Goal: Information Seeking & Learning: Learn about a topic

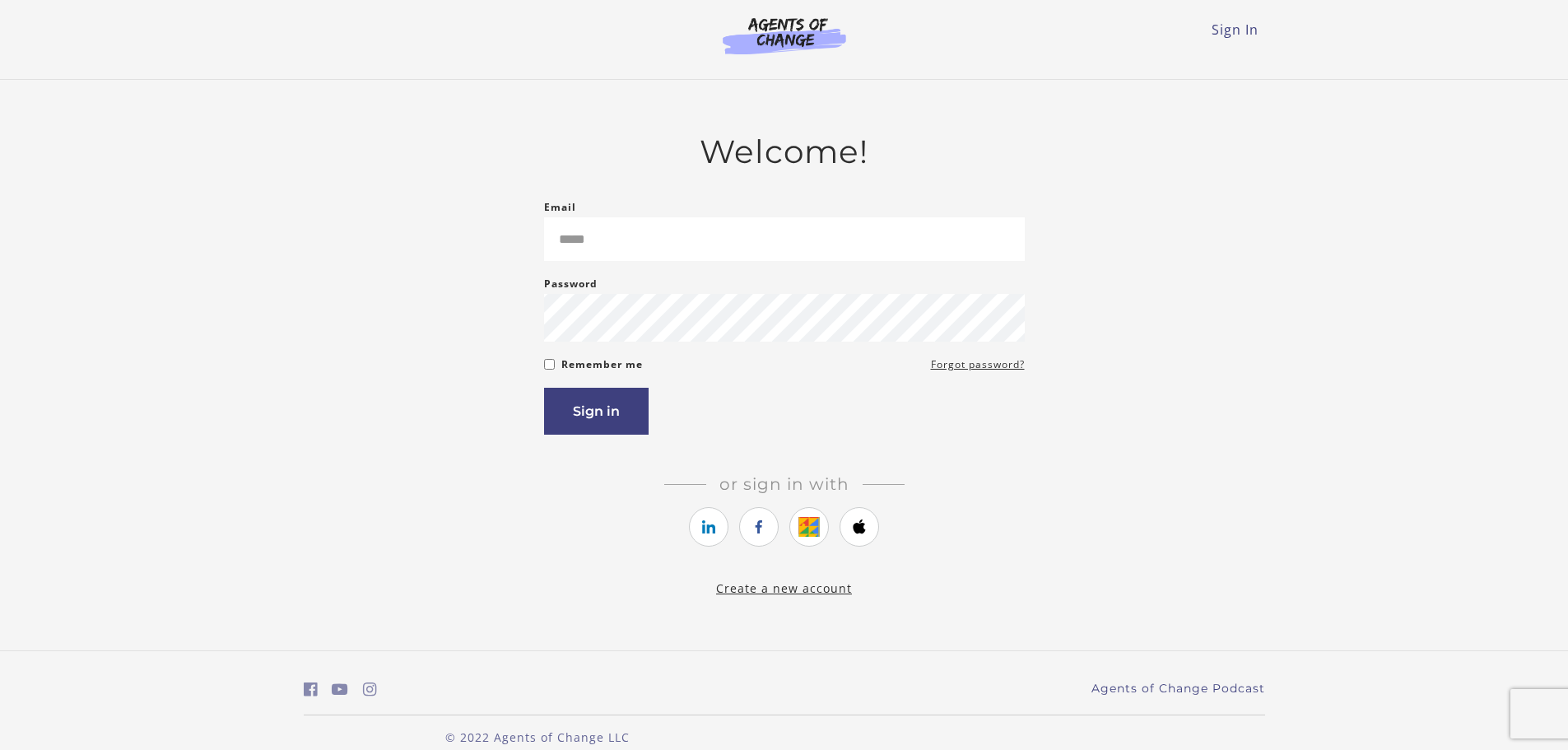
type input "**********"
click at [602, 406] on button "Sign in" at bounding box center [597, 411] width 105 height 47
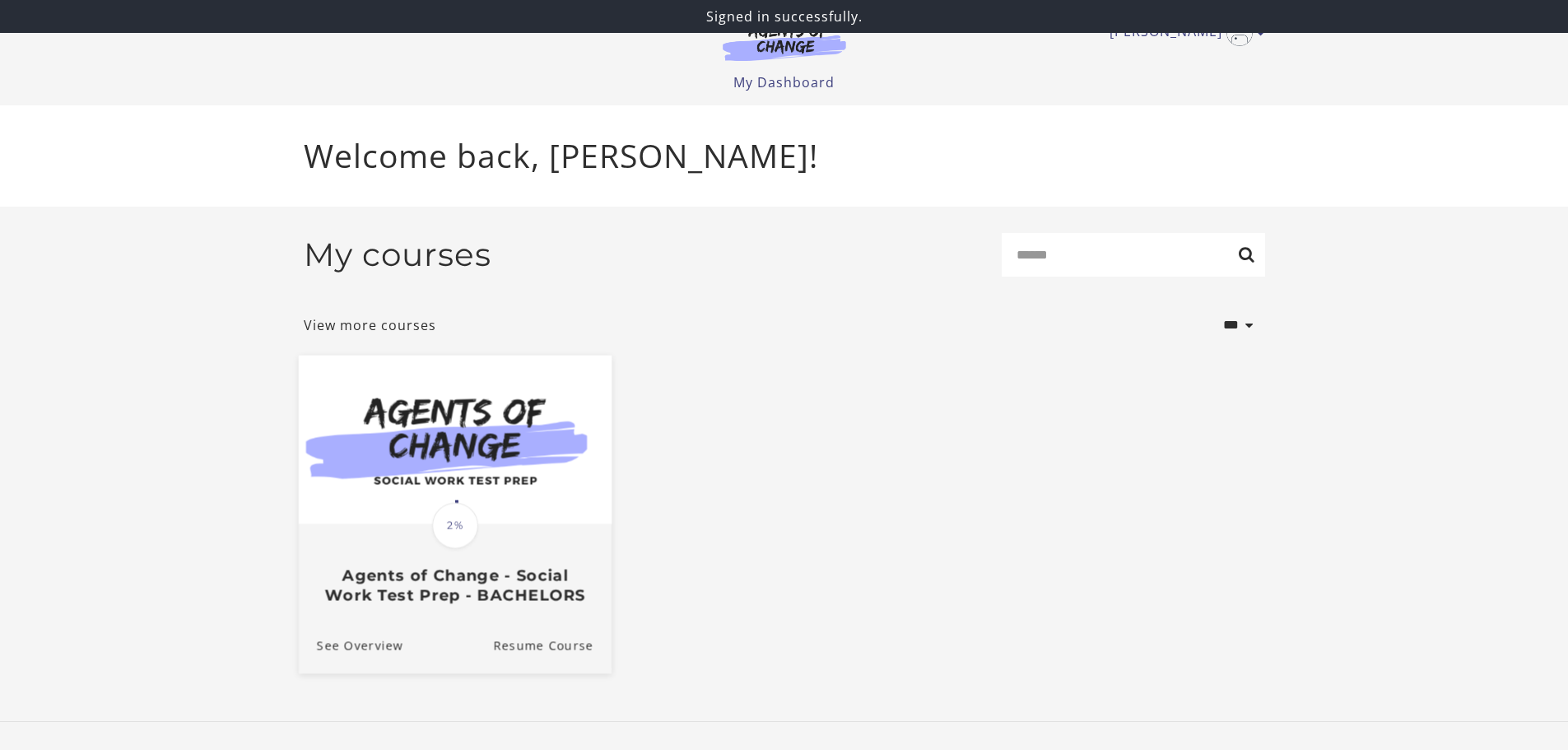
click at [449, 419] on img at bounding box center [454, 439] width 313 height 168
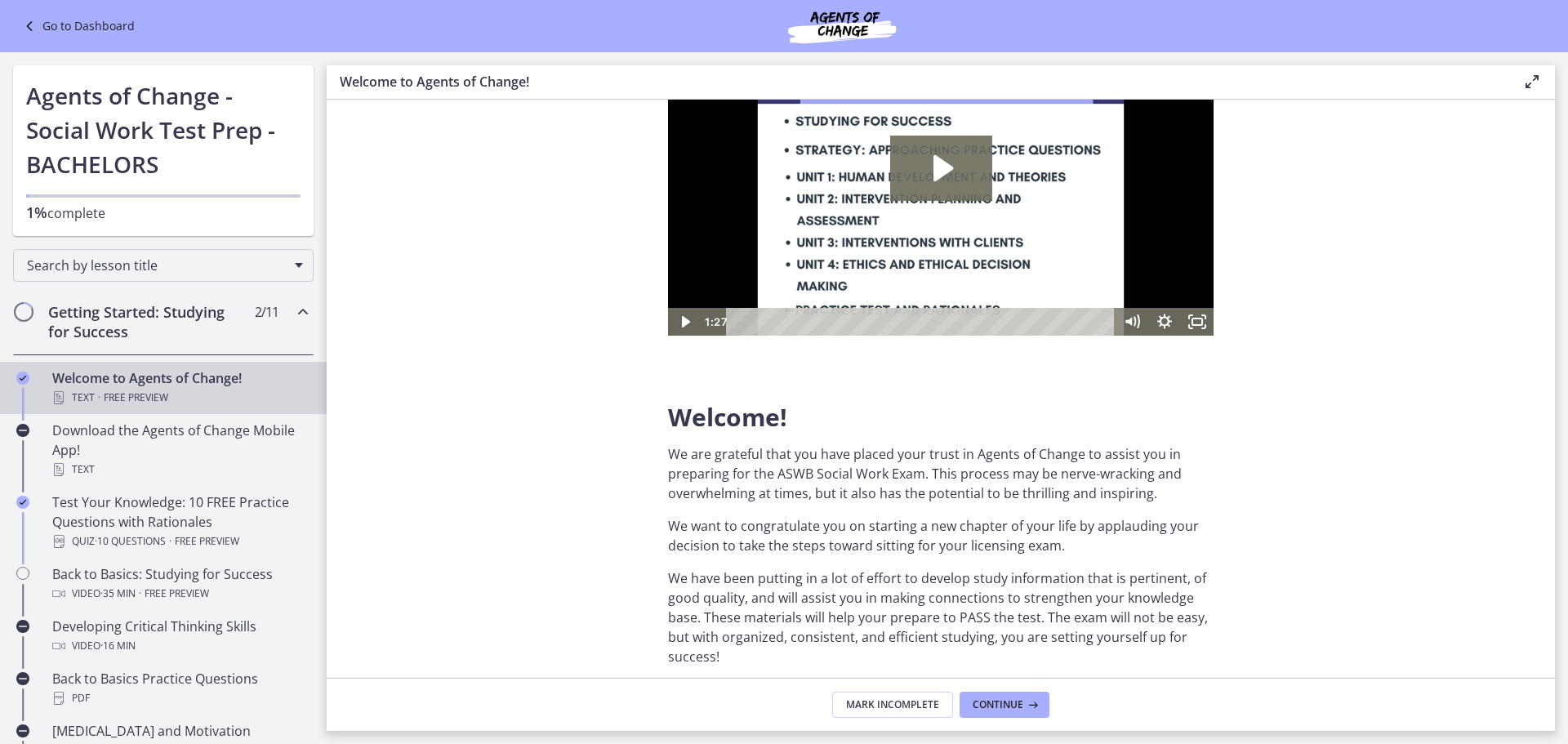
scroll to position [327, 0]
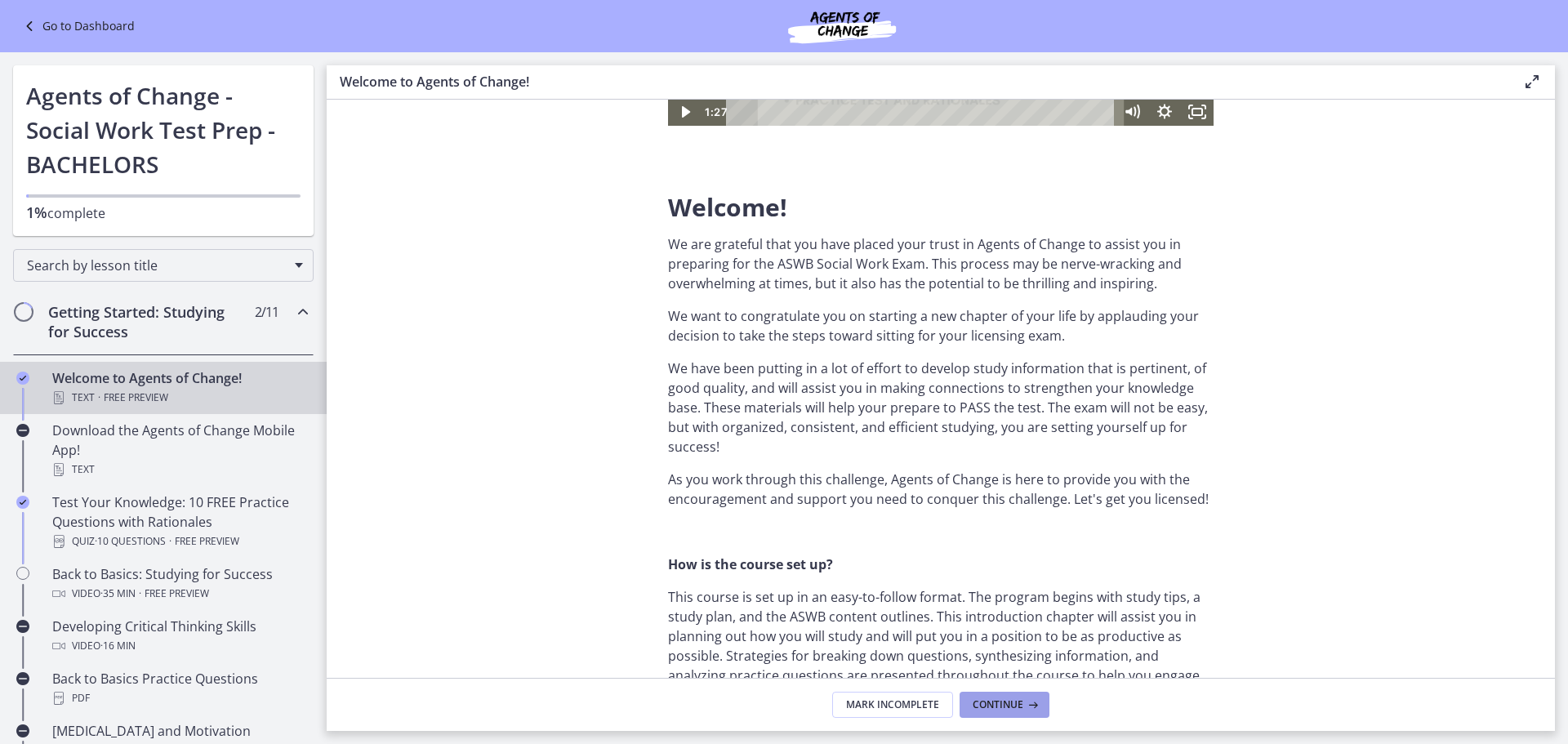
click at [1009, 705] on span "Continue" at bounding box center [998, 705] width 51 height 13
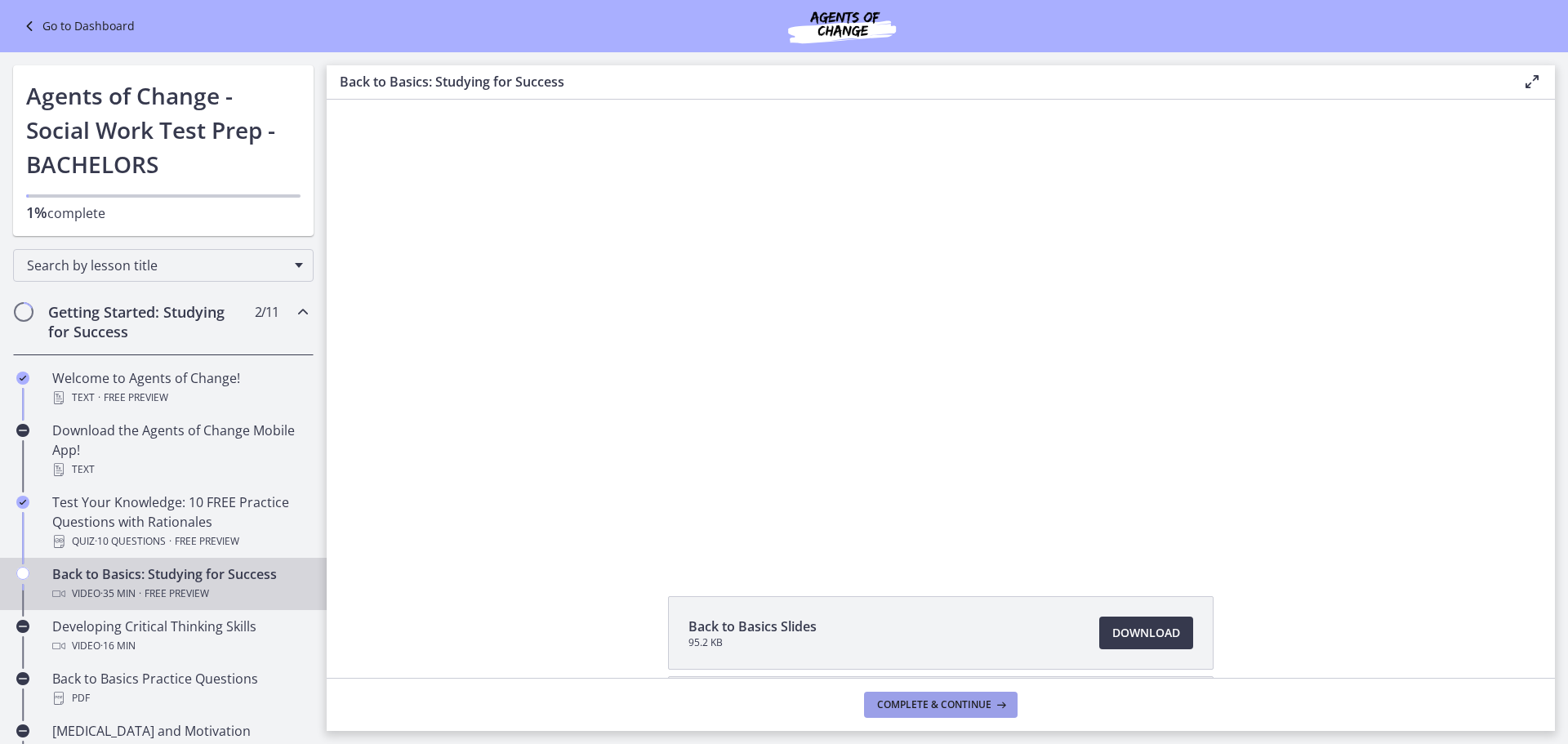
click at [931, 704] on span "Complete & continue" at bounding box center [934, 705] width 114 height 13
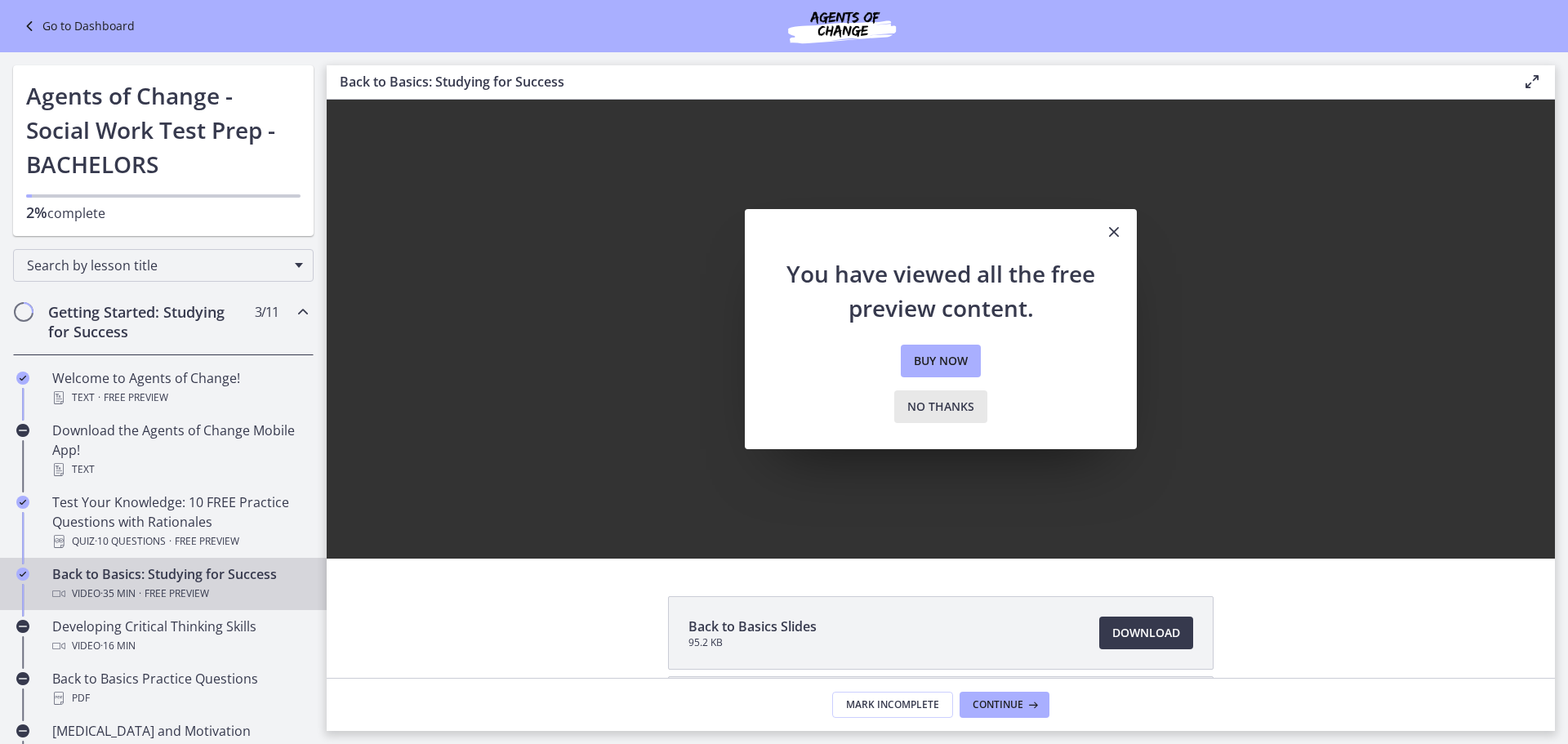
click at [938, 414] on span "No thanks" at bounding box center [940, 407] width 67 height 20
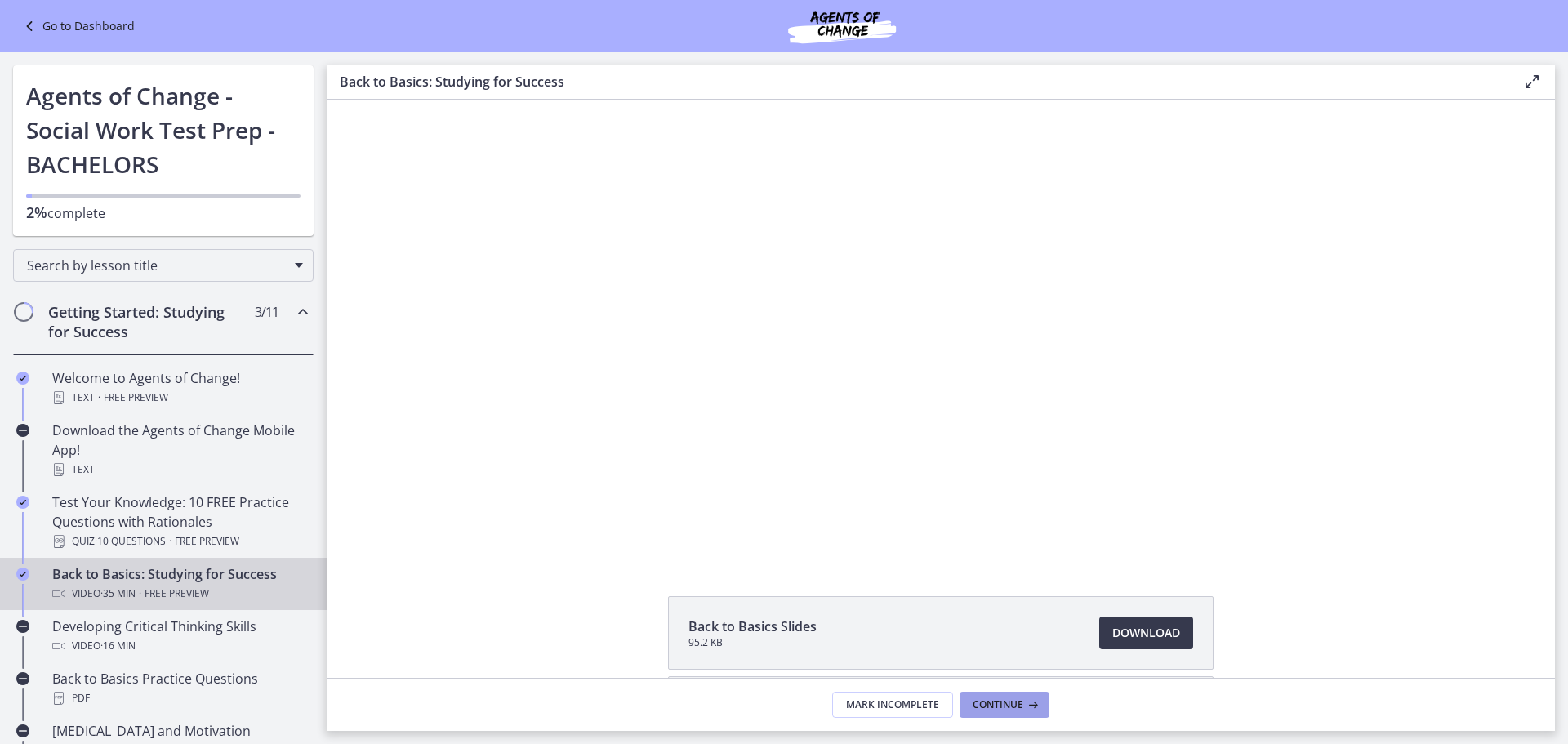
click at [1002, 713] on button "Continue" at bounding box center [1004, 705] width 90 height 26
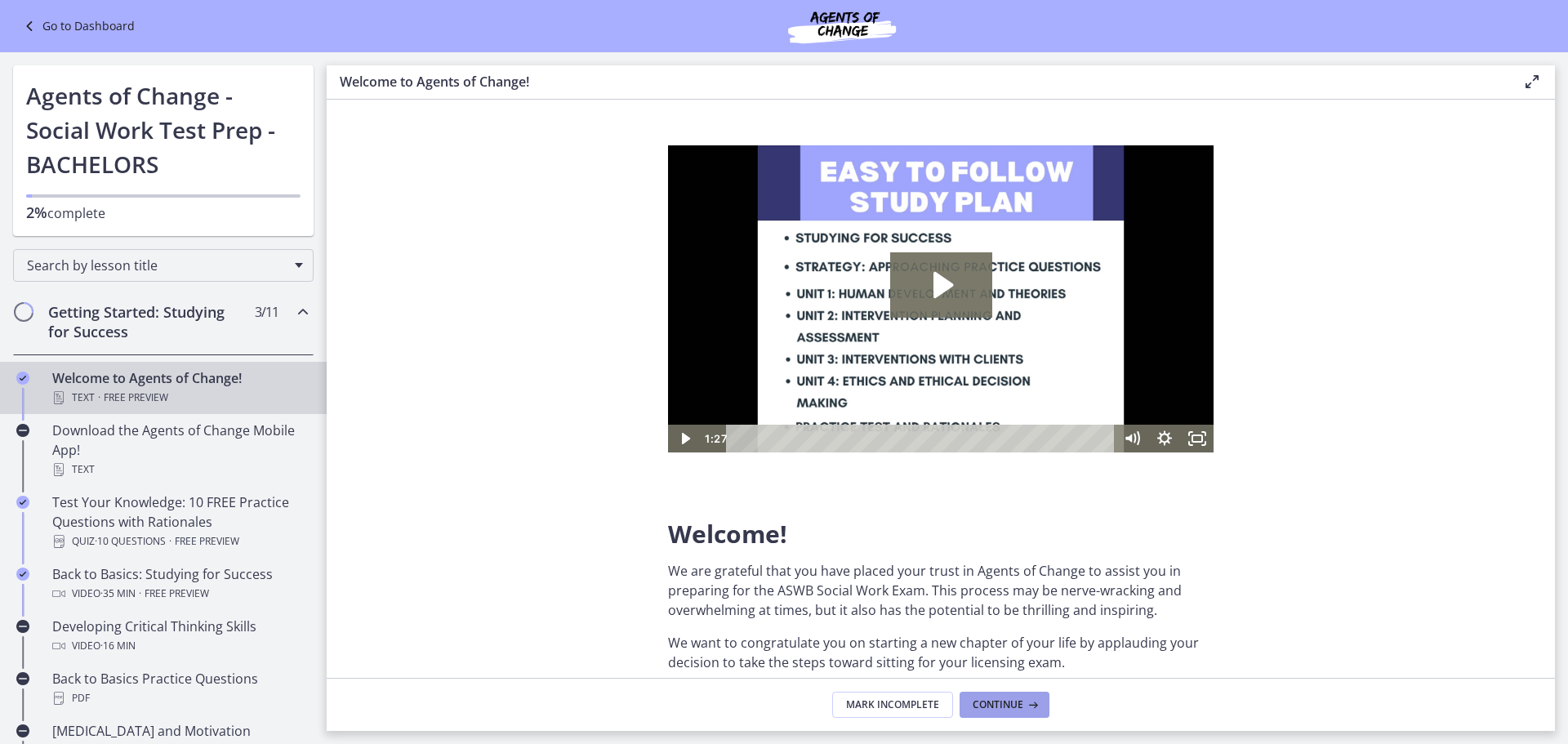
click at [1002, 713] on button "Continue" at bounding box center [1004, 705] width 90 height 26
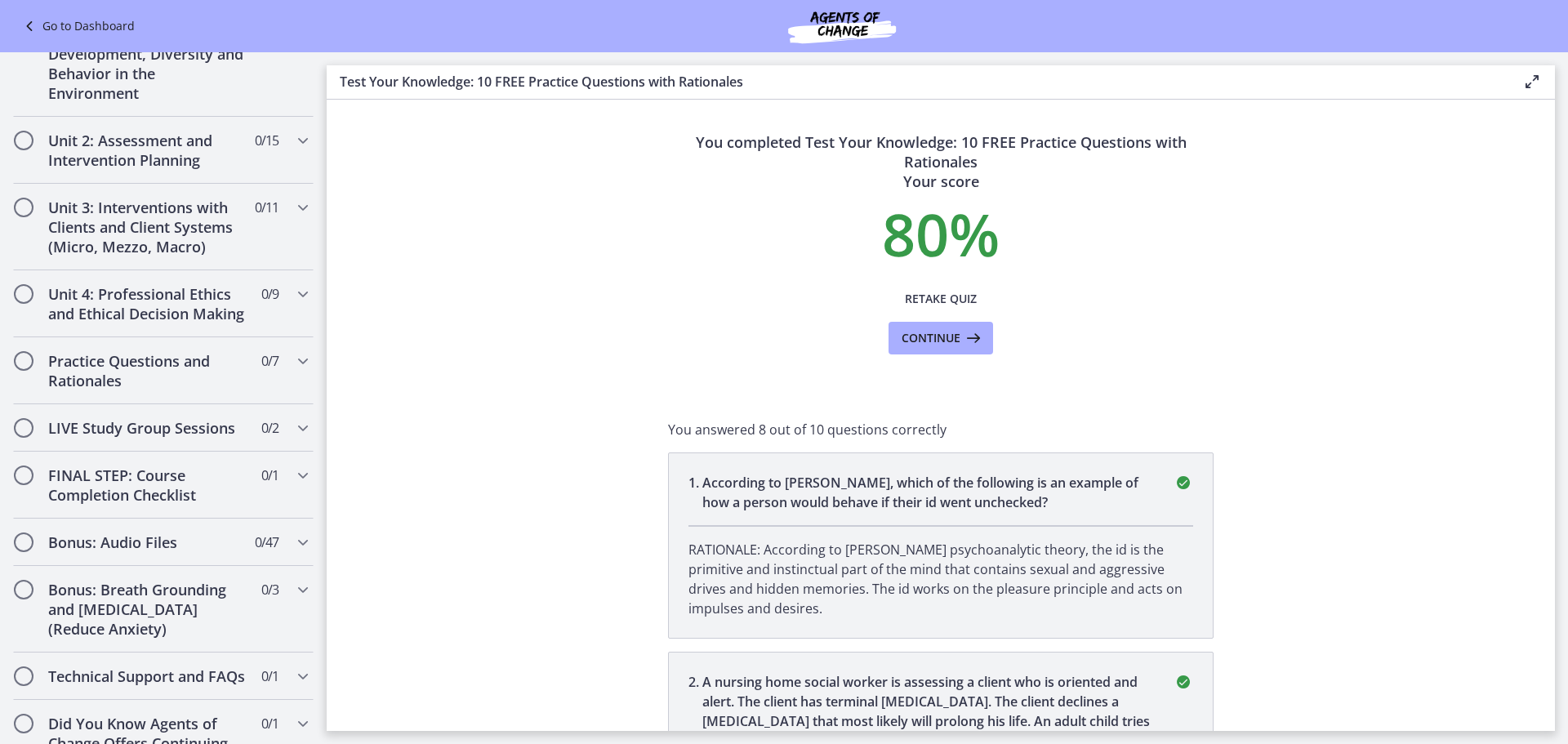
scroll to position [1160, 0]
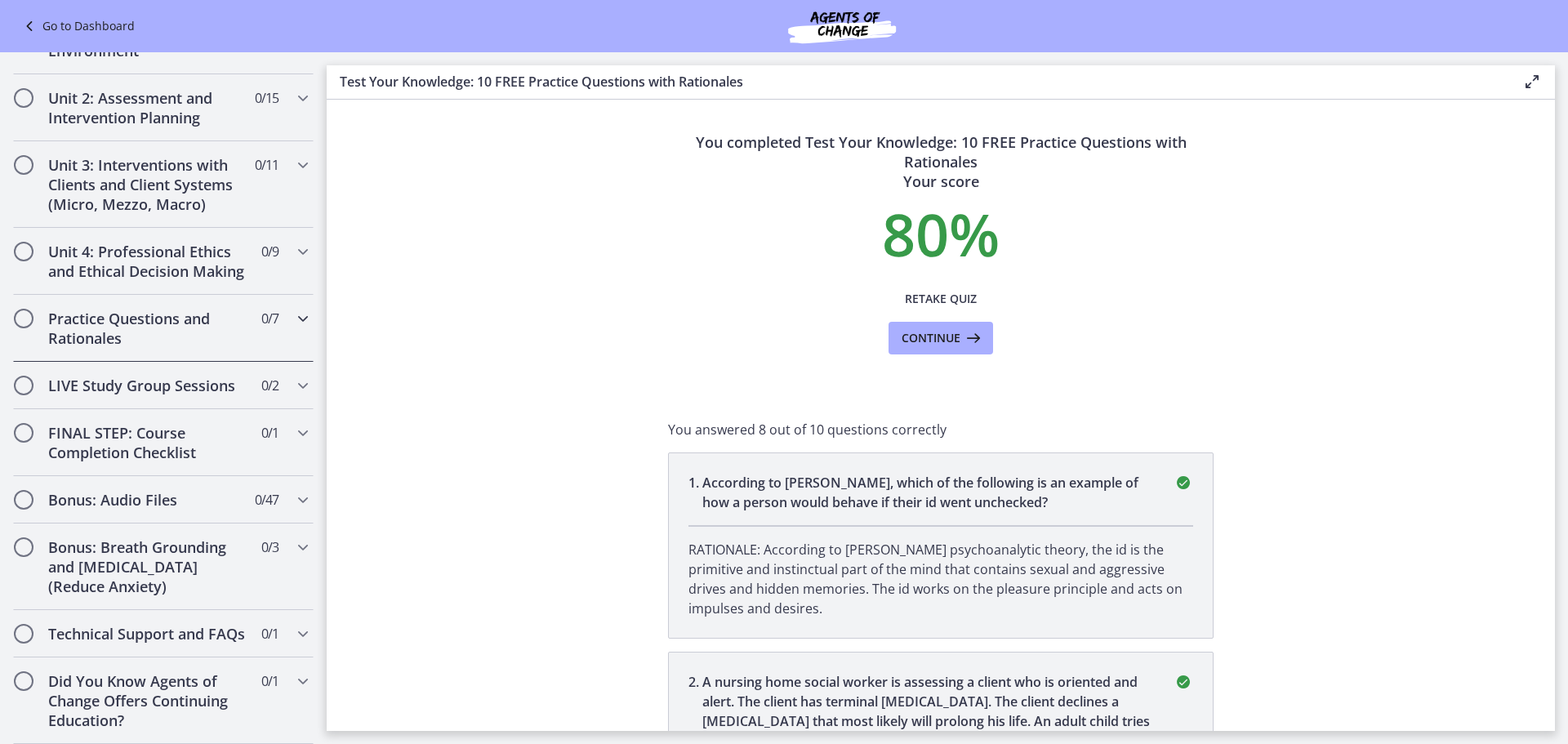
click at [143, 324] on h2 "Practice Questions and Rationales" at bounding box center [147, 329] width 199 height 40
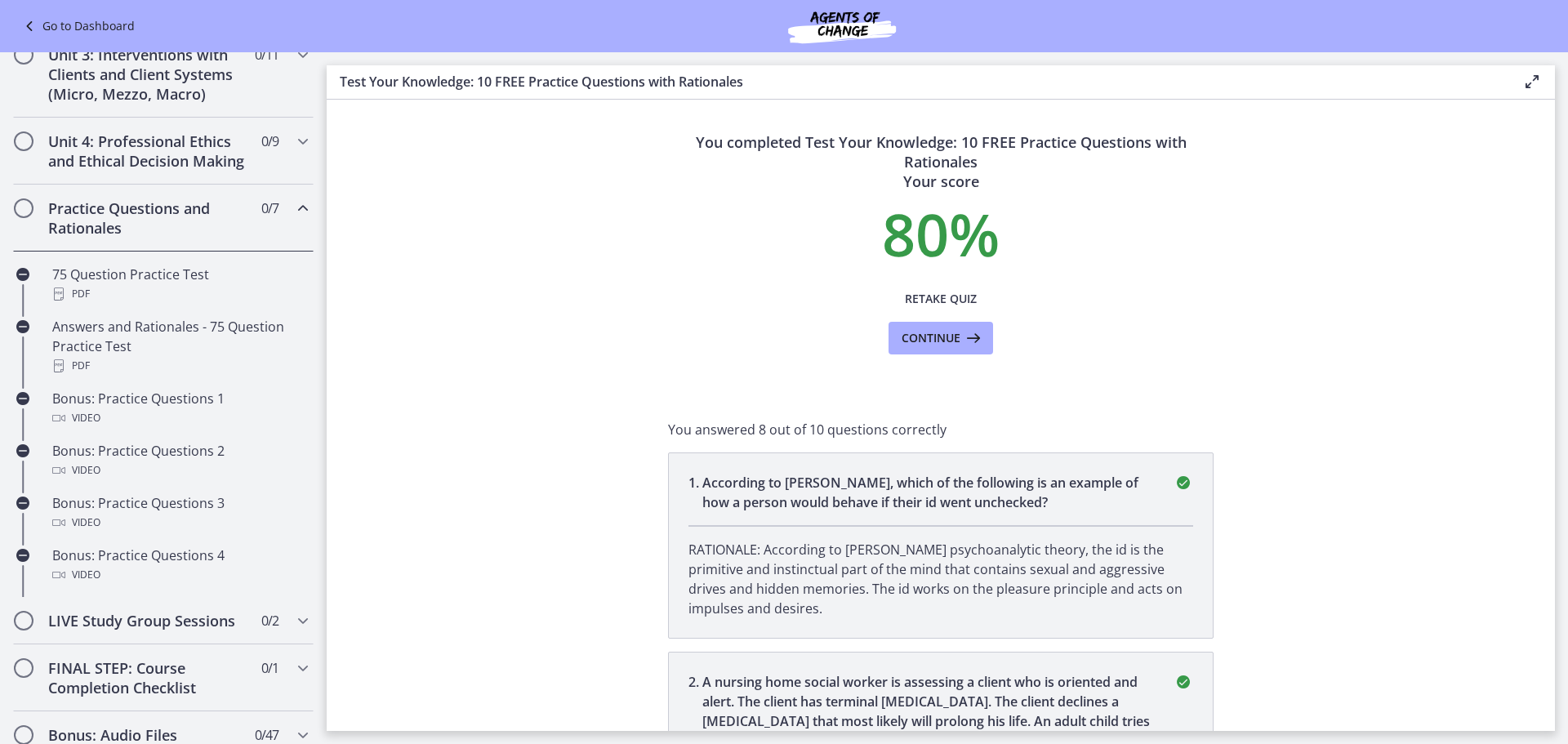
scroll to position [513, 0]
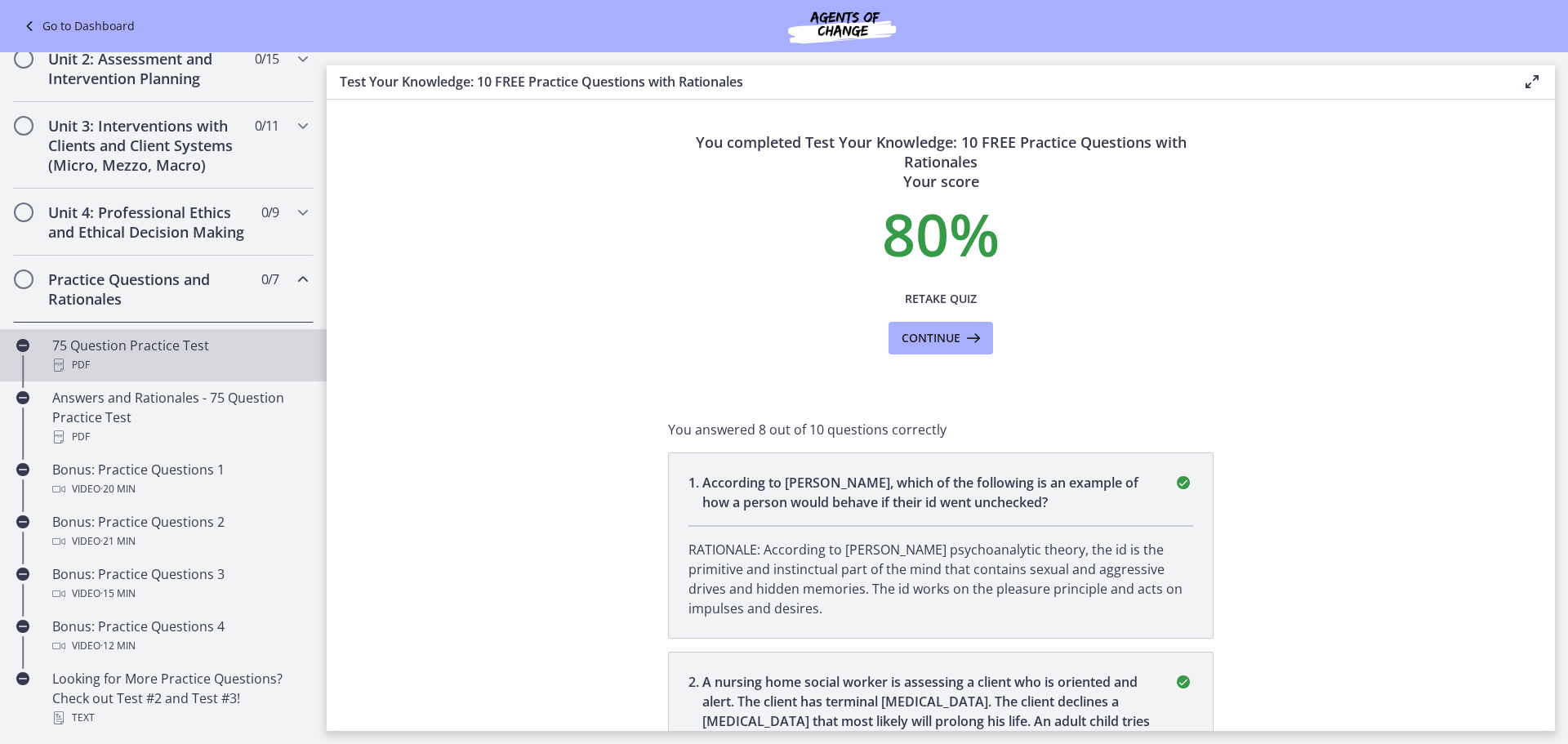
click at [140, 367] on div "75 Question Practice Test PDF" at bounding box center [179, 356] width 255 height 40
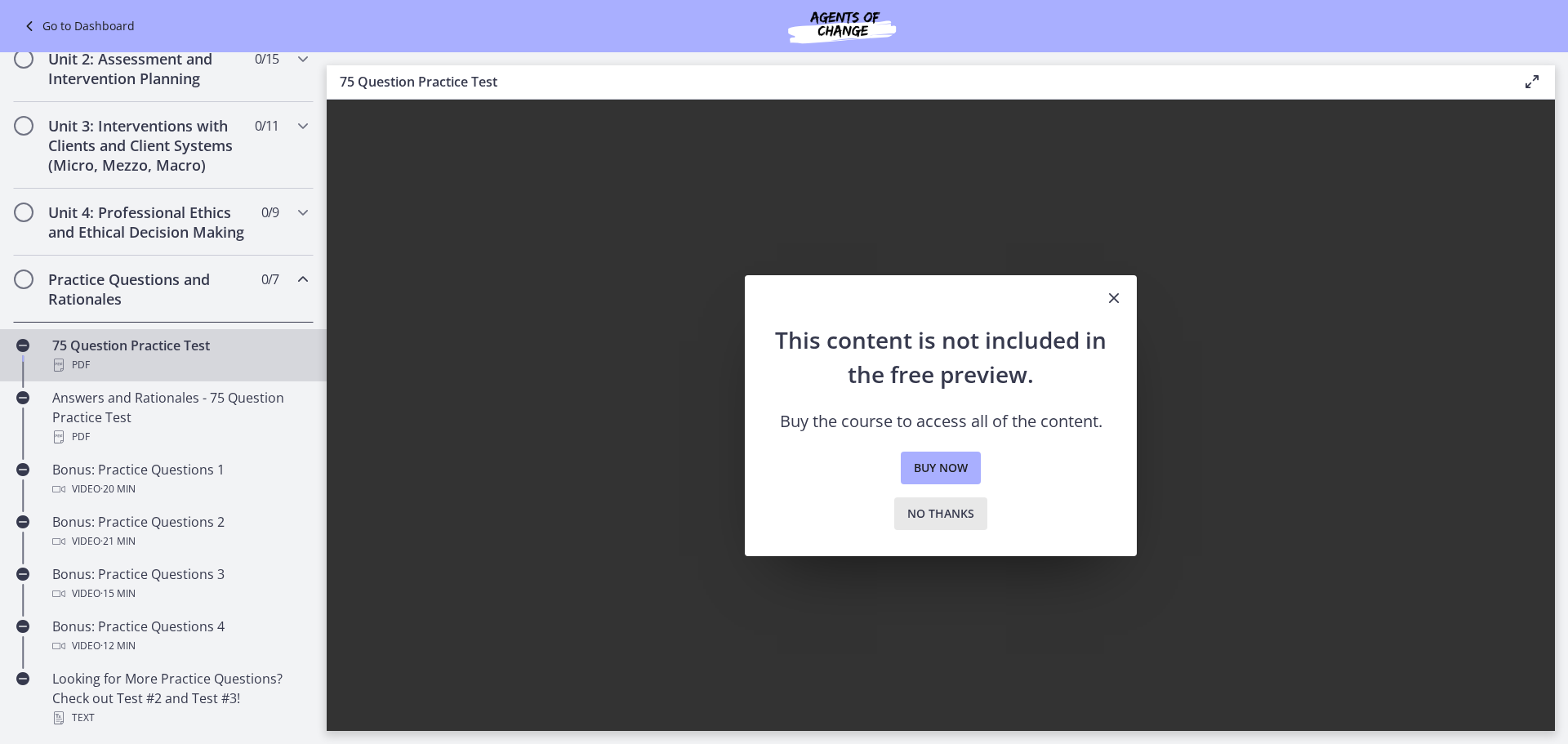
click at [933, 507] on span "No thanks" at bounding box center [940, 514] width 67 height 20
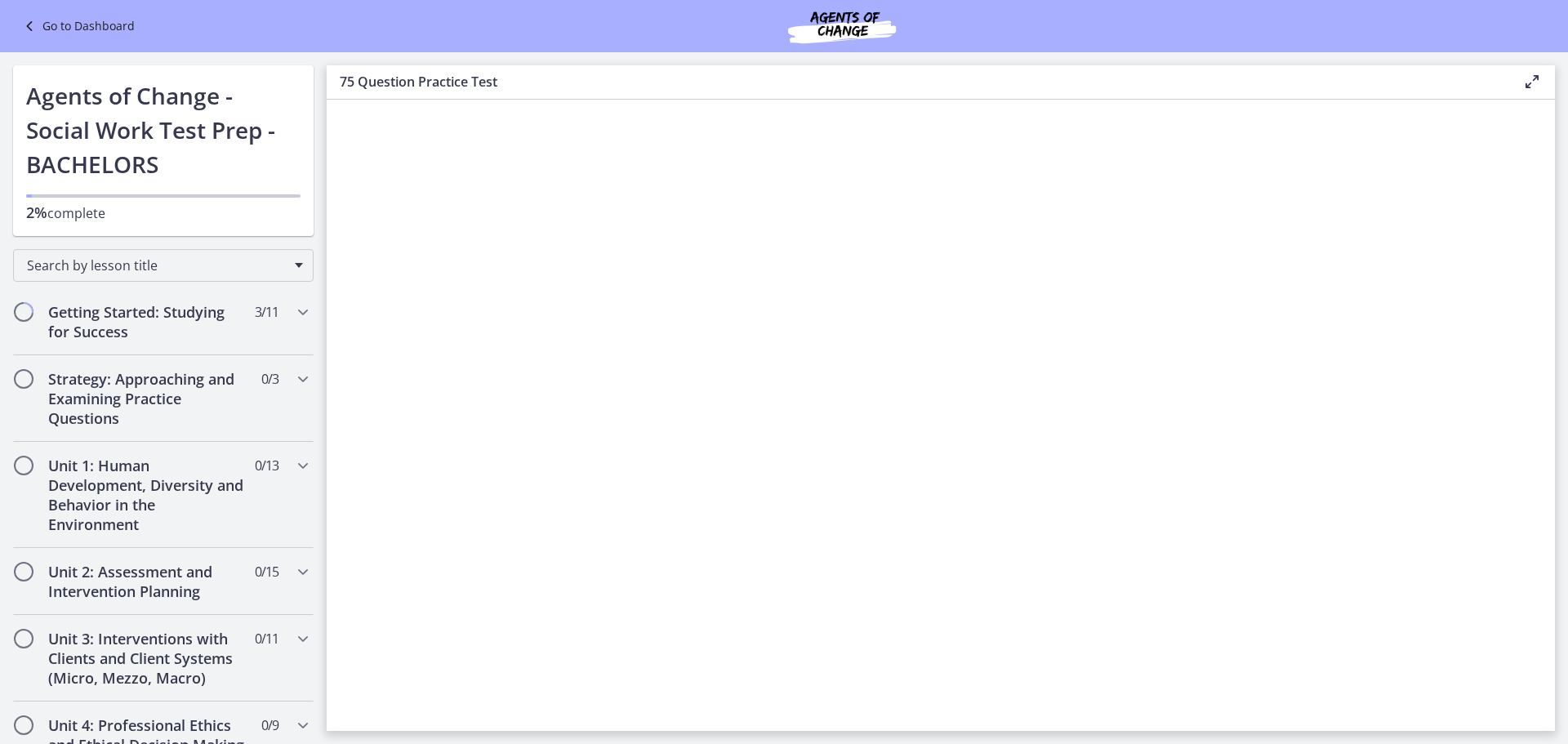
click at [51, 9] on div "Go to Dashboard" at bounding box center [784, 25] width 1568 height 52
click at [51, 27] on link "Go to Dashboard" at bounding box center [77, 25] width 115 height 20
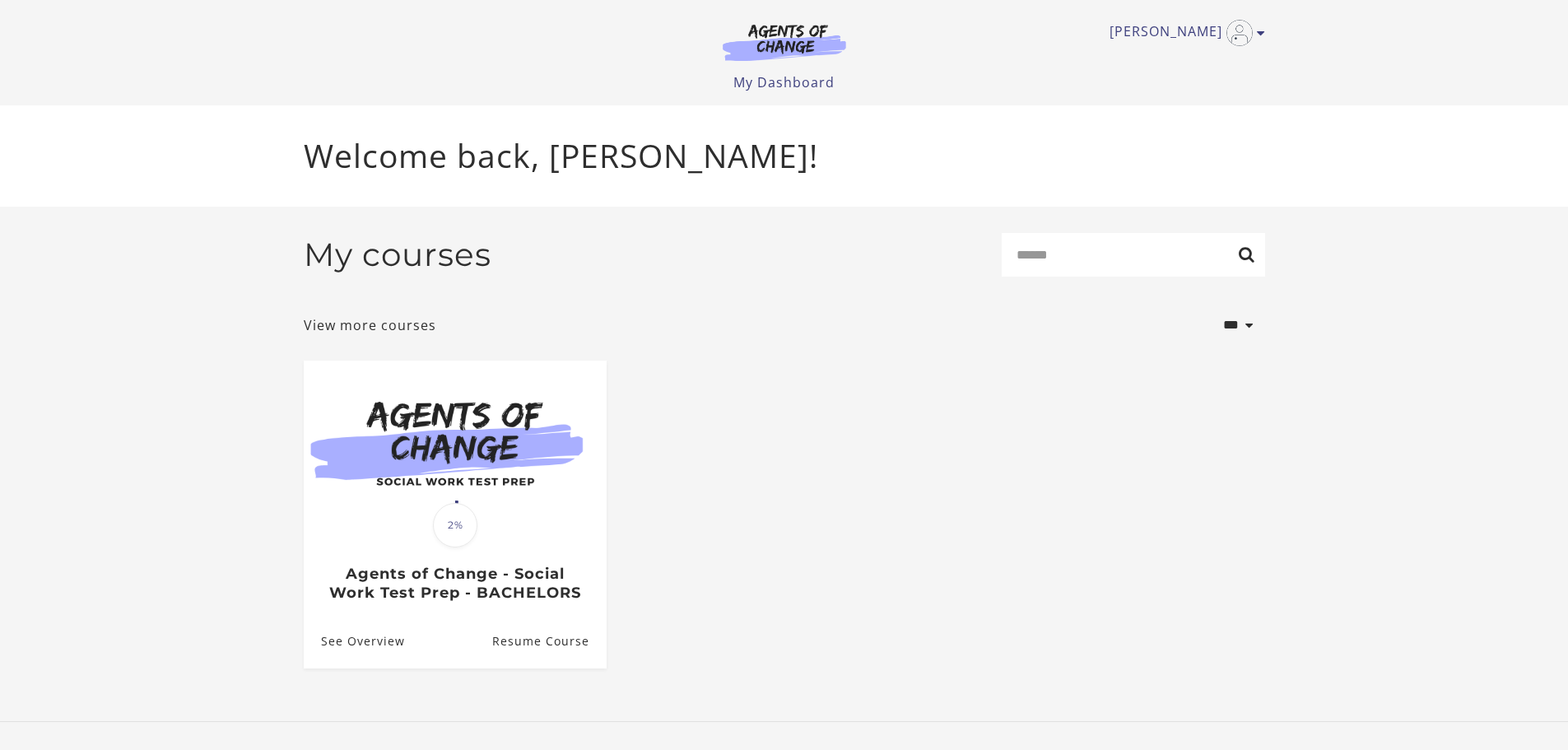
click at [777, 48] on img at bounding box center [785, 42] width 158 height 38
click at [784, 32] on img at bounding box center [785, 42] width 158 height 38
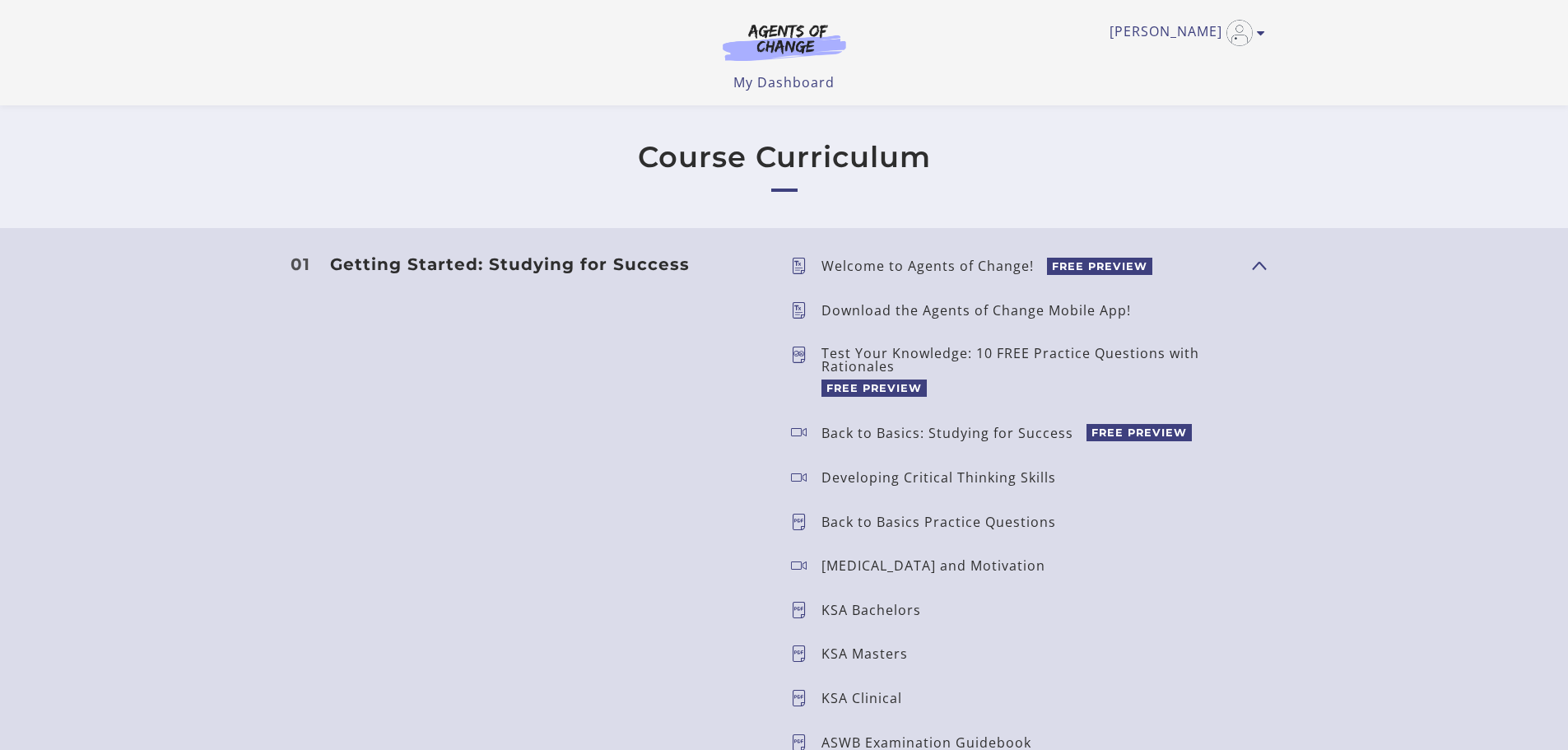
scroll to position [1317, 0]
click at [891, 383] on span "FREE PREVIEW" at bounding box center [874, 387] width 106 height 17
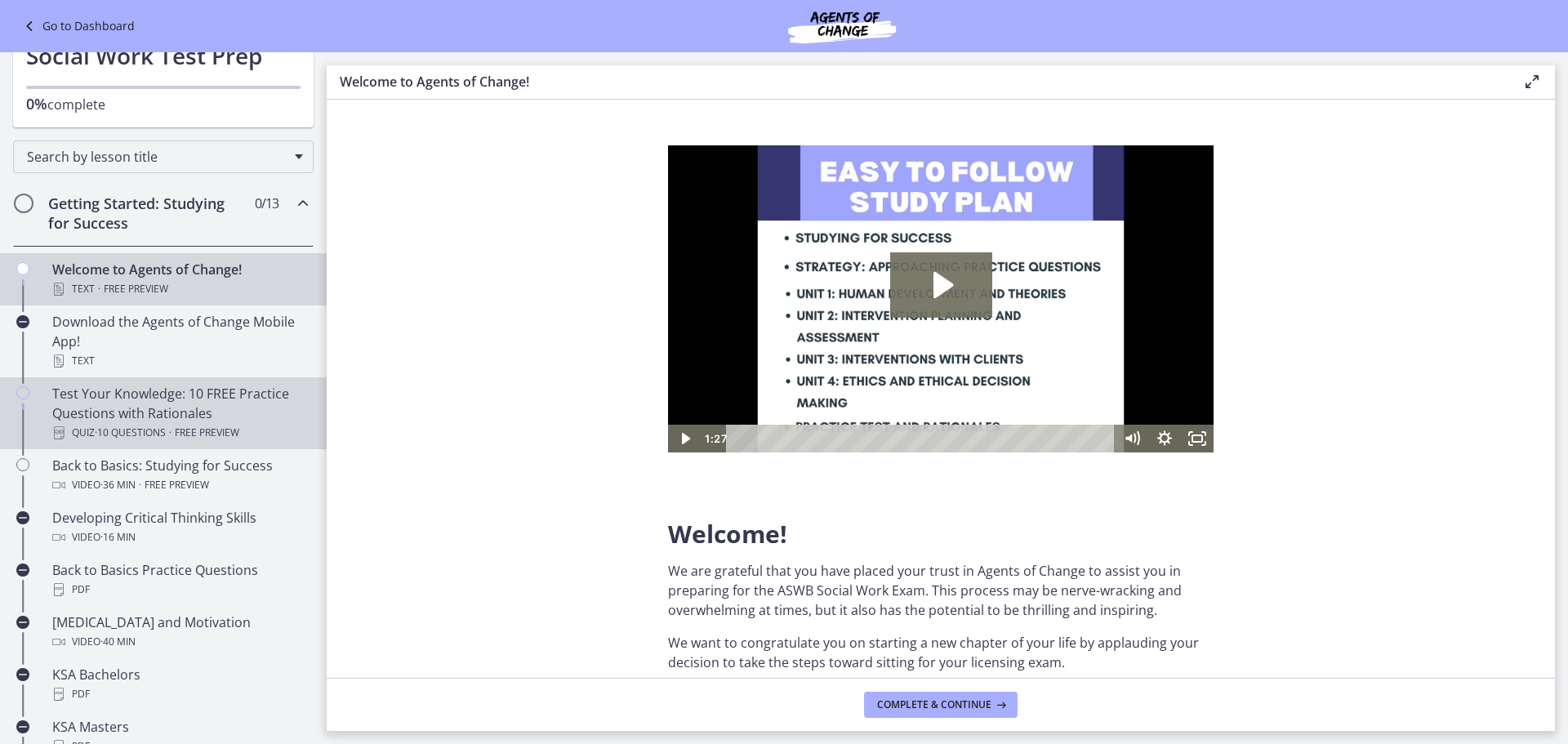
scroll to position [109, 0]
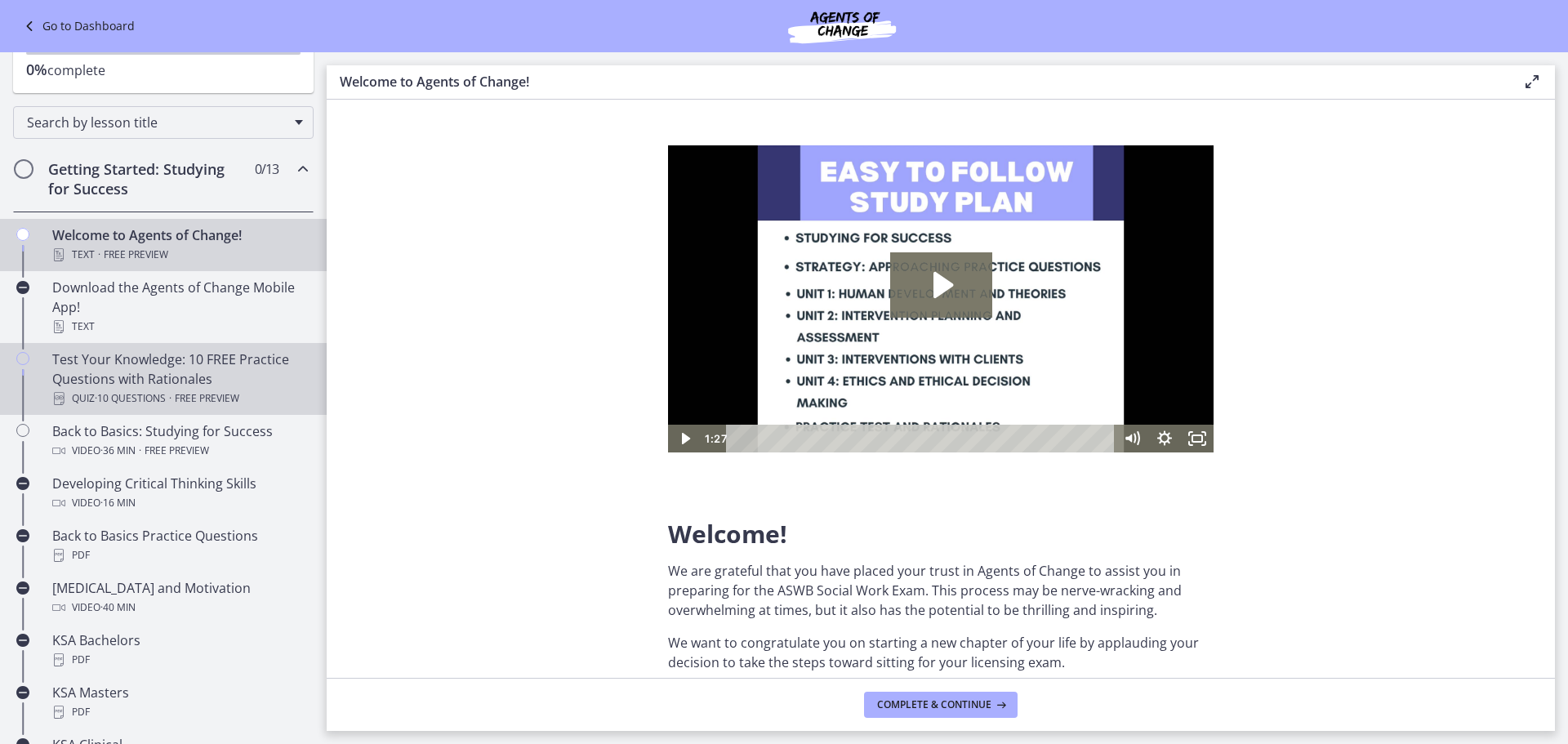
click at [158, 395] on span "· 10 Questions" at bounding box center [129, 398] width 71 height 20
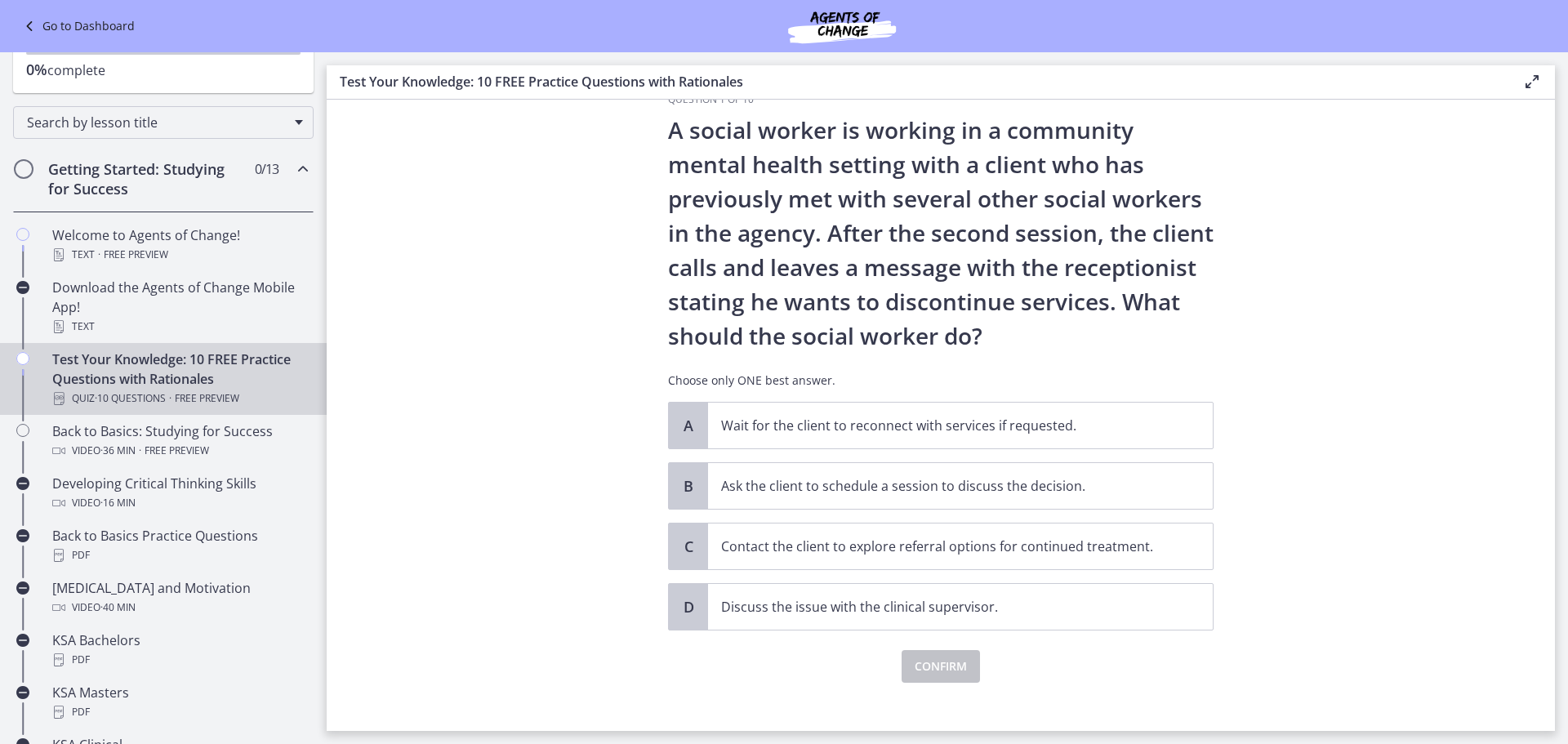
scroll to position [57, 0]
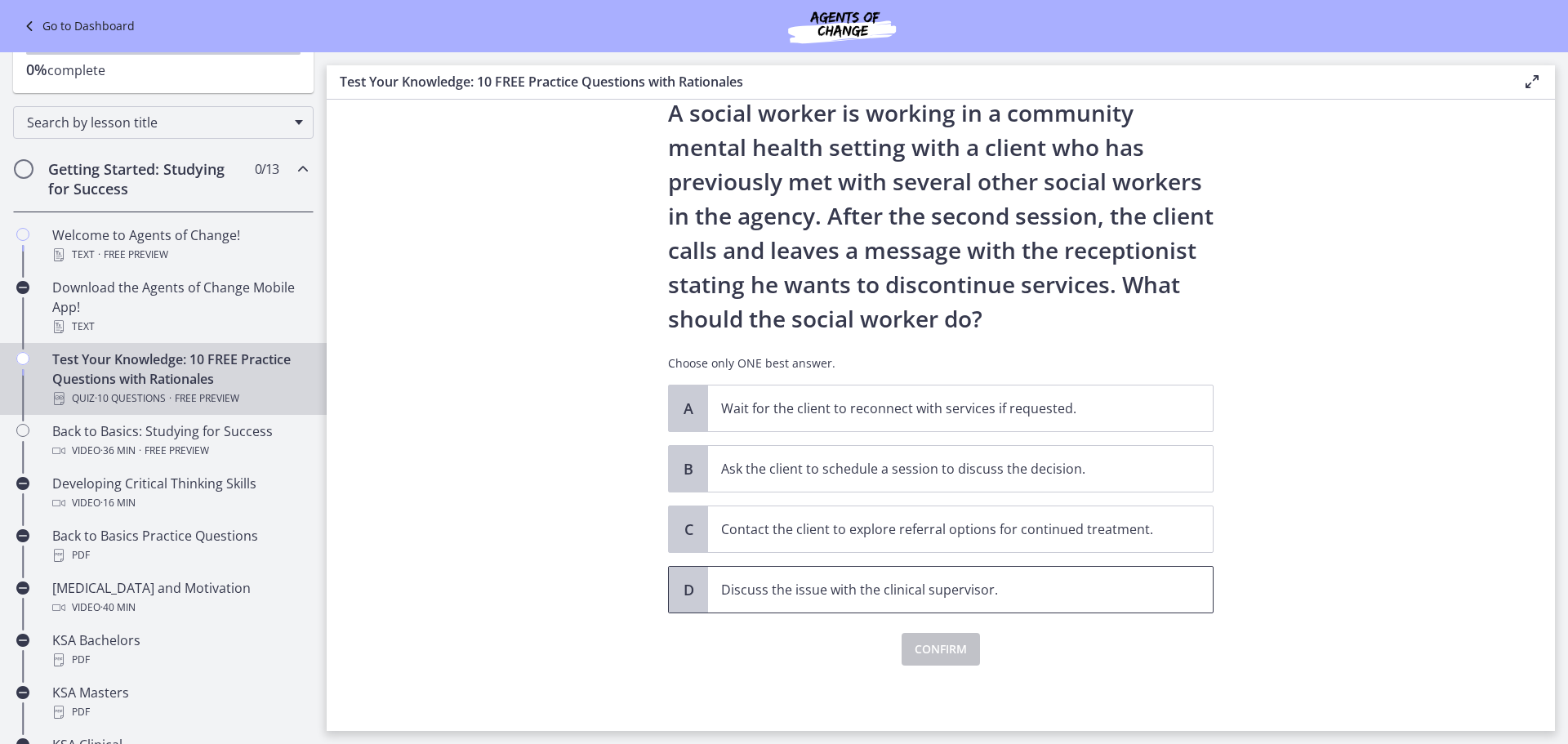
click at [794, 580] on p "Discuss the issue with the clinical supervisor." at bounding box center [944, 589] width 446 height 20
click at [939, 658] on span "Confirm" at bounding box center [940, 649] width 52 height 20
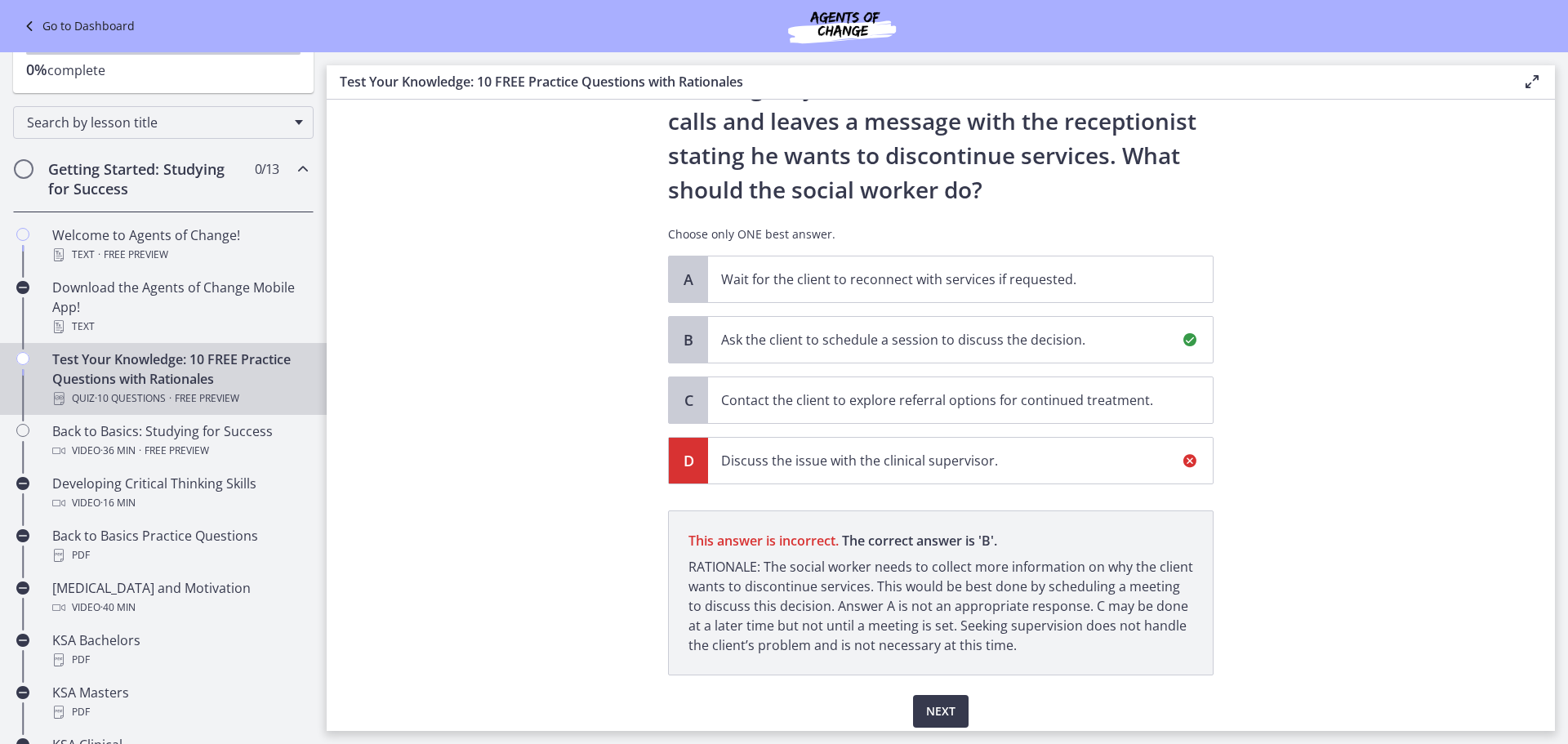
scroll to position [247, 0]
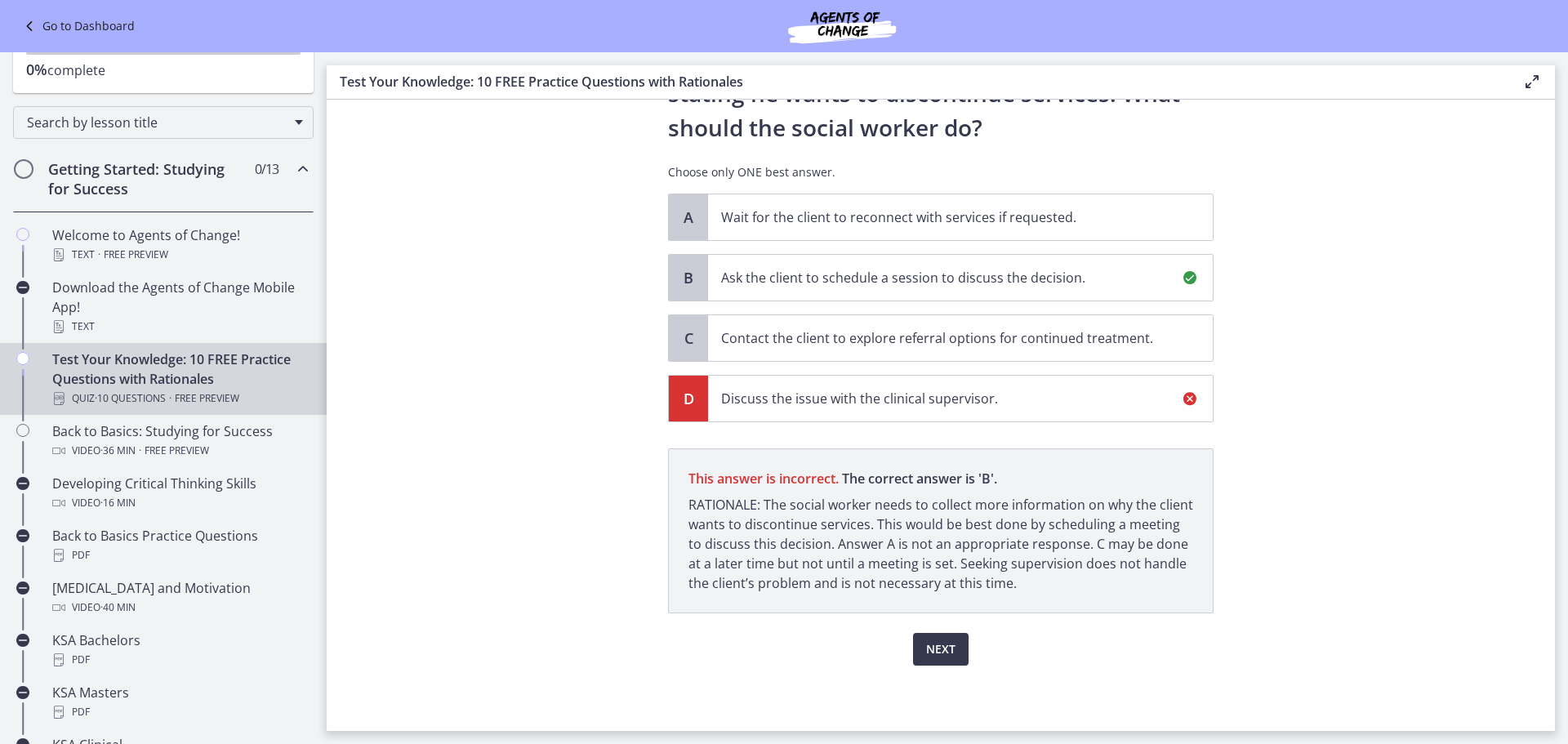
click at [940, 631] on div "Next" at bounding box center [941, 639] width 546 height 52
click at [926, 651] on span "Next" at bounding box center [940, 649] width 29 height 20
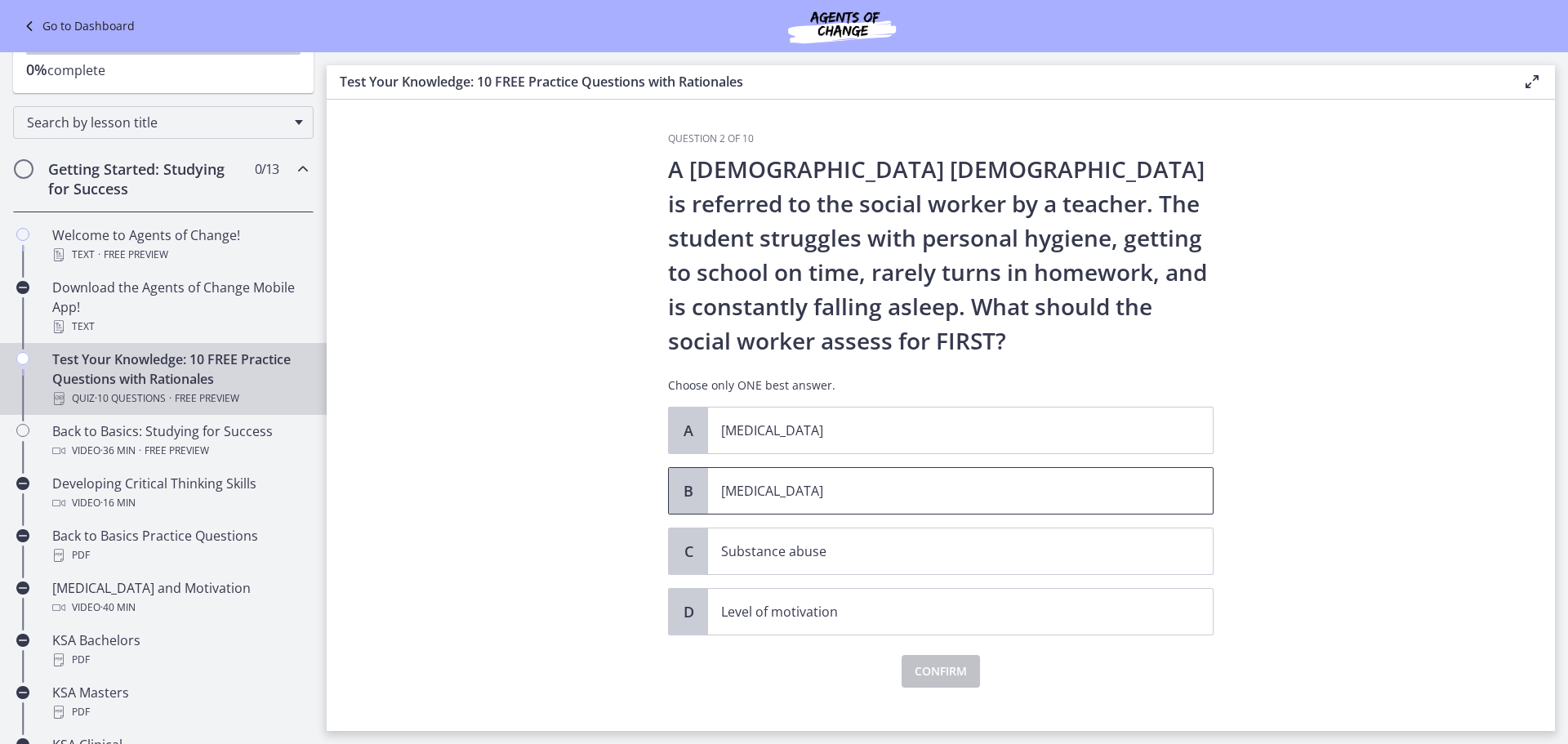
click at [734, 487] on p "[MEDICAL_DATA]" at bounding box center [944, 491] width 446 height 20
click at [933, 660] on button "Confirm" at bounding box center [940, 671] width 78 height 33
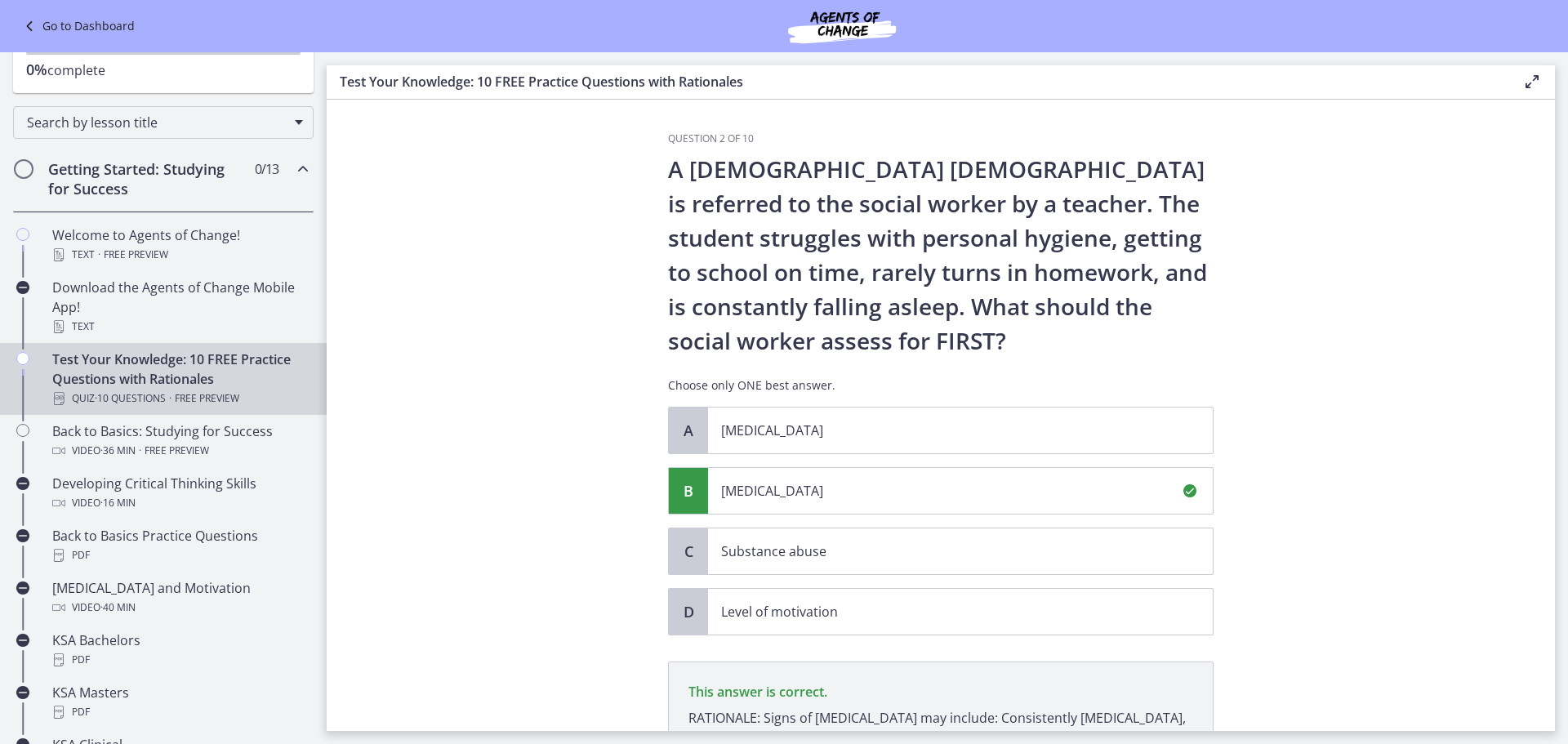
scroll to position [213, 0]
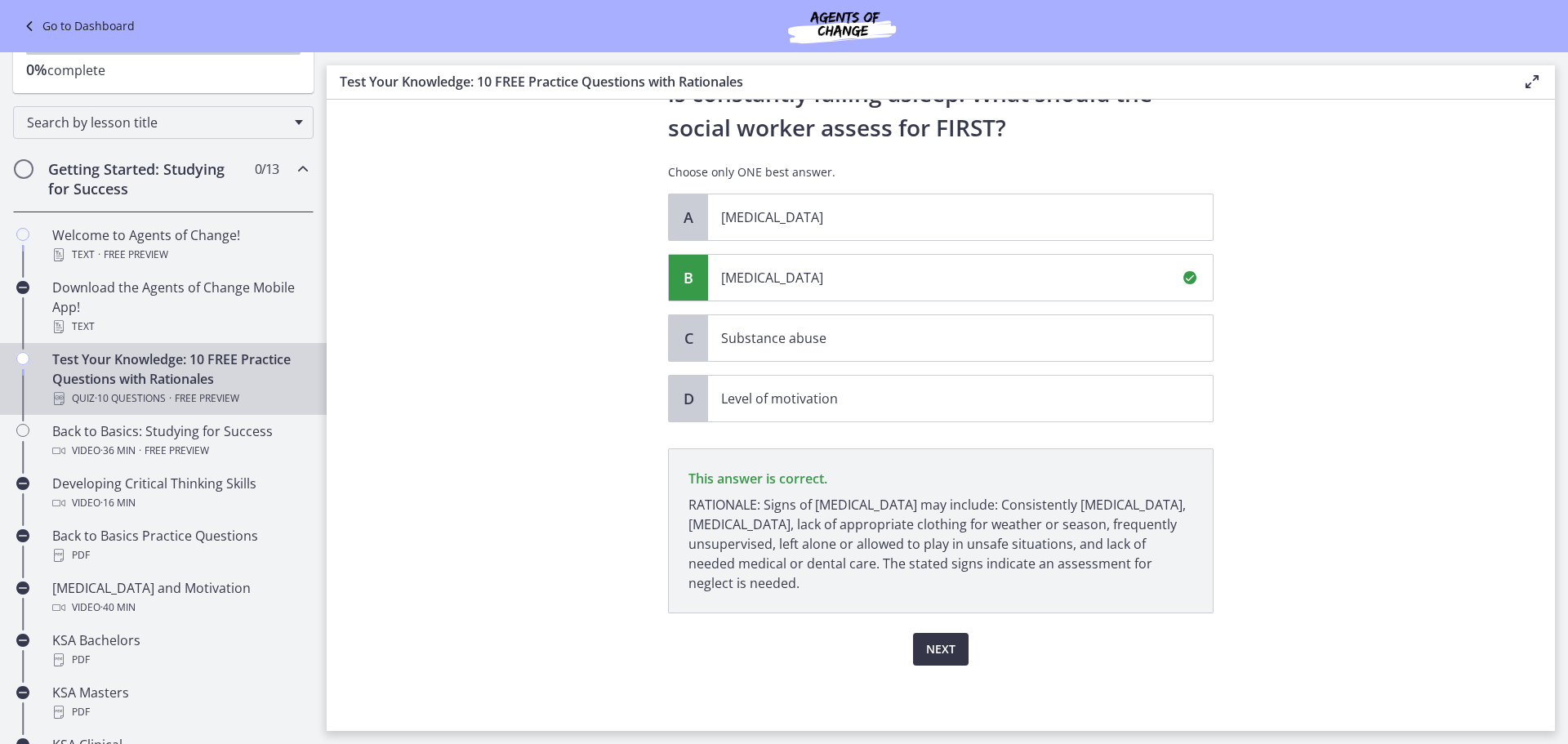
click at [931, 658] on span "Next" at bounding box center [940, 649] width 29 height 20
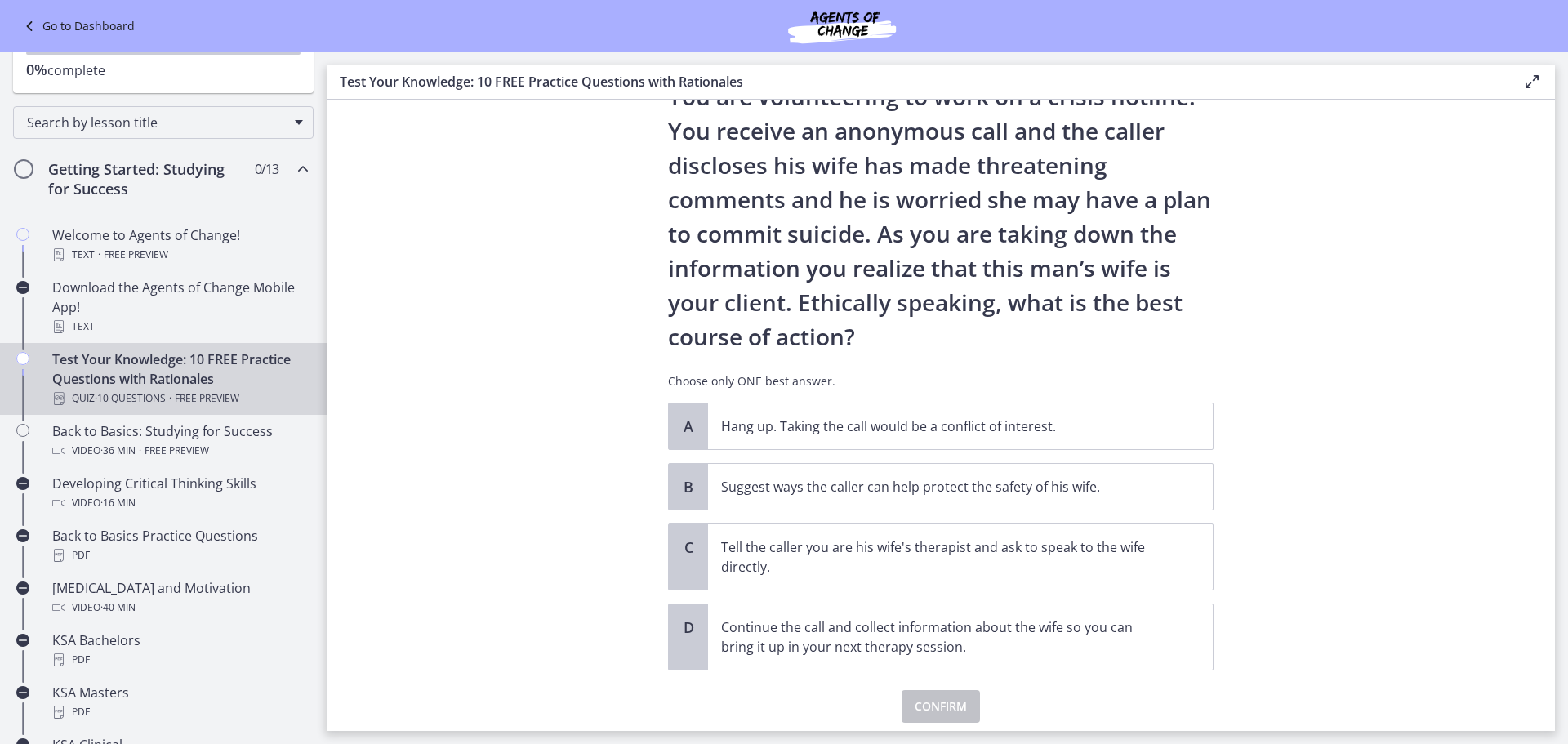
scroll to position [109, 0]
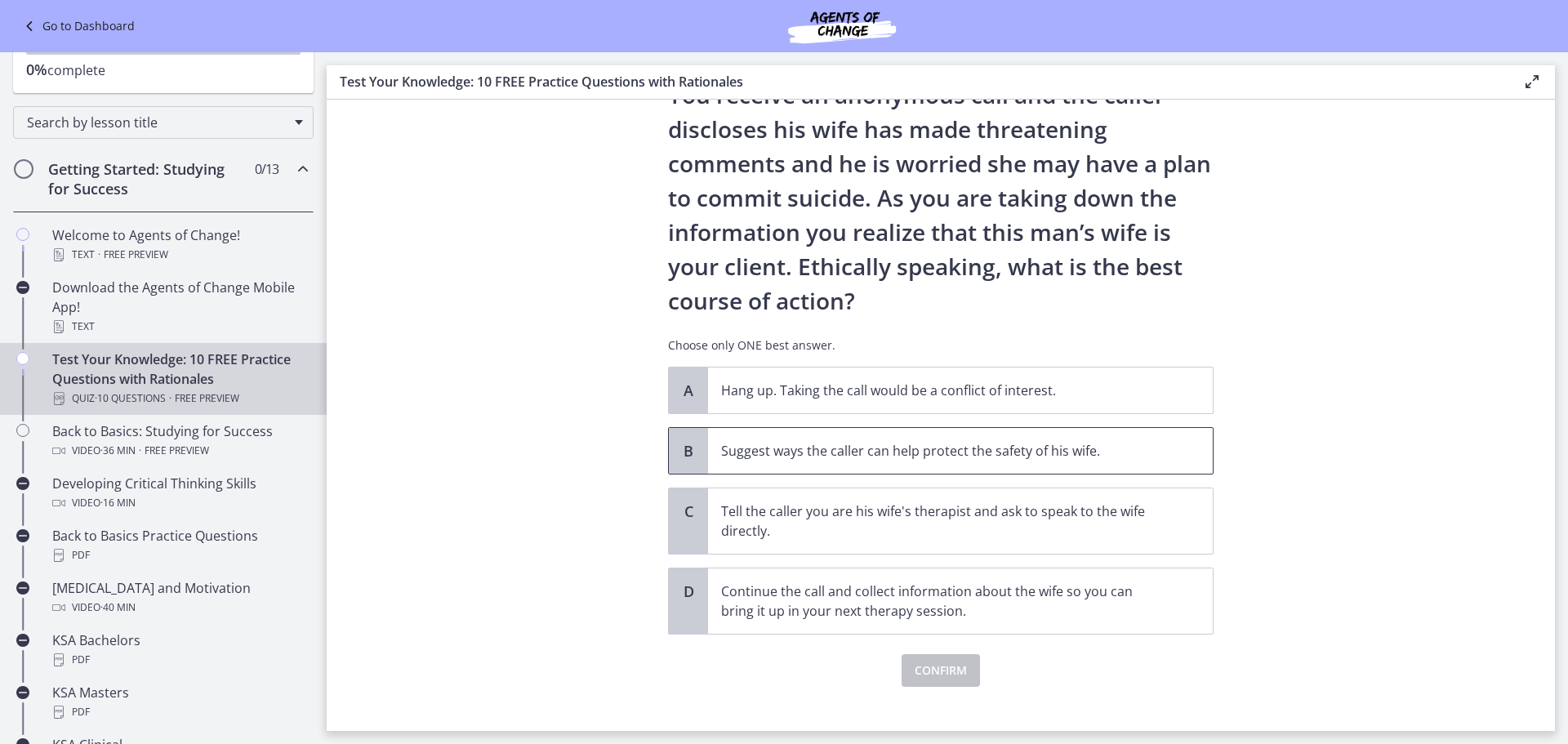
click at [792, 449] on p "Suggest ways the caller can help protect the safety of his wife." at bounding box center [944, 450] width 446 height 20
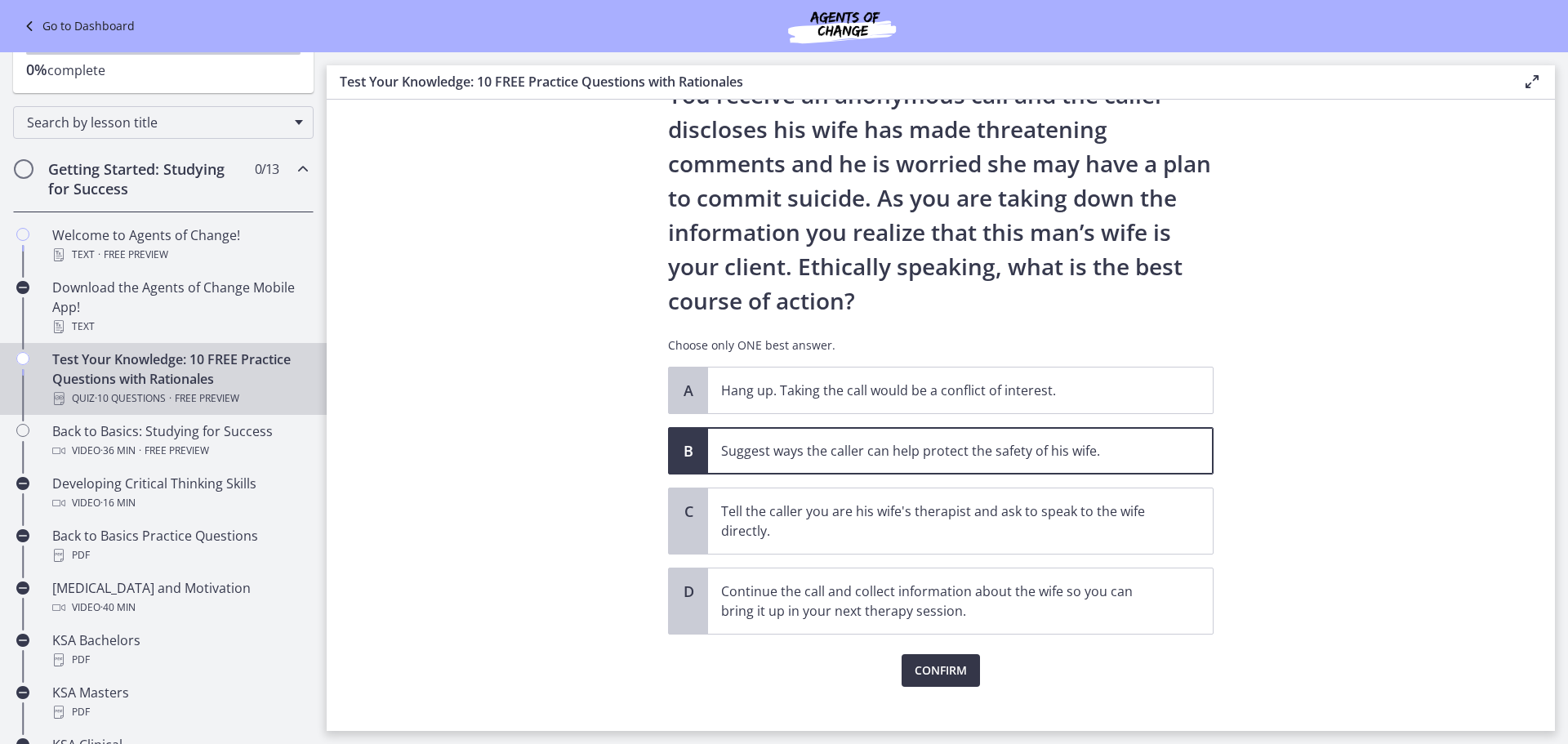
click at [937, 682] on button "Confirm" at bounding box center [940, 670] width 78 height 33
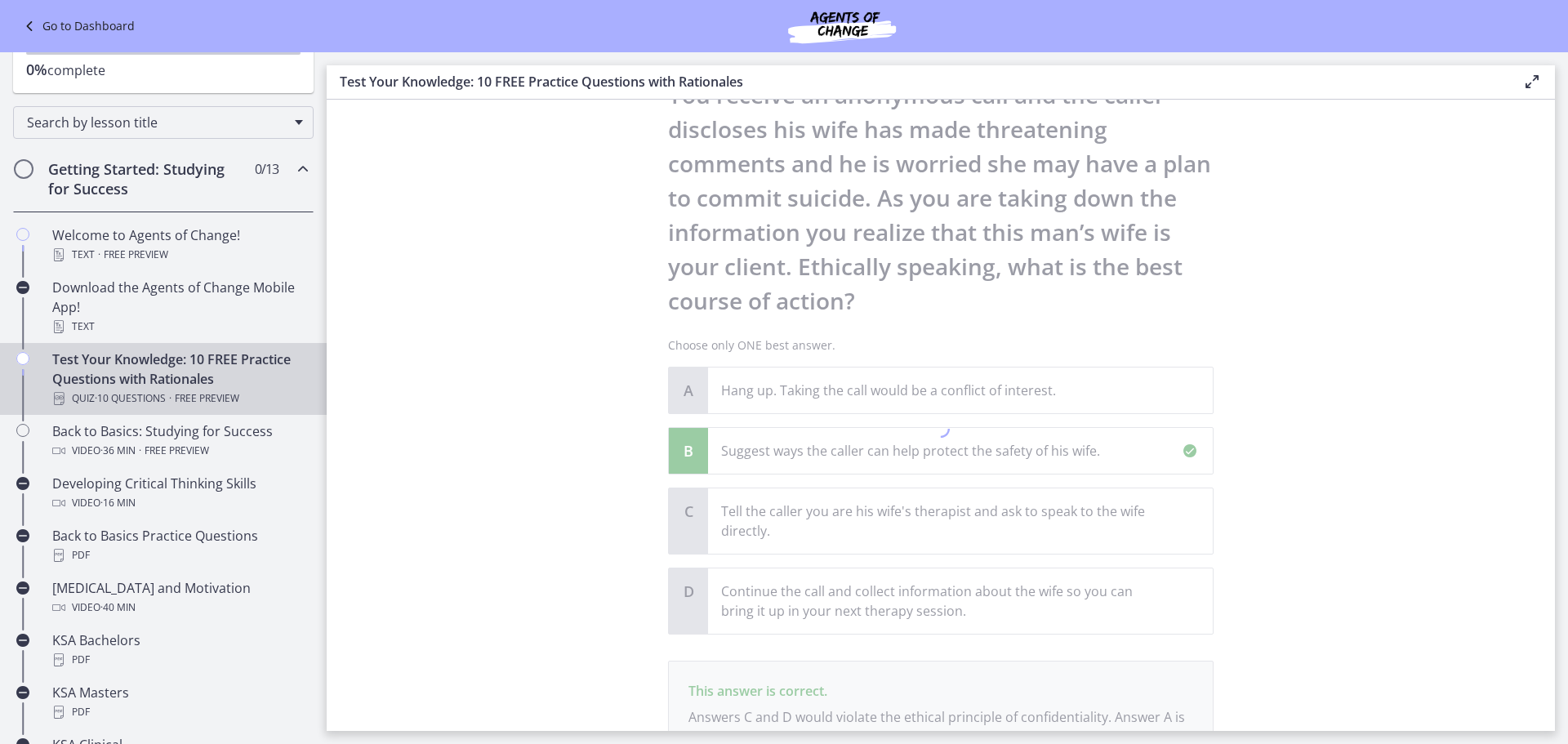
scroll to position [282, 0]
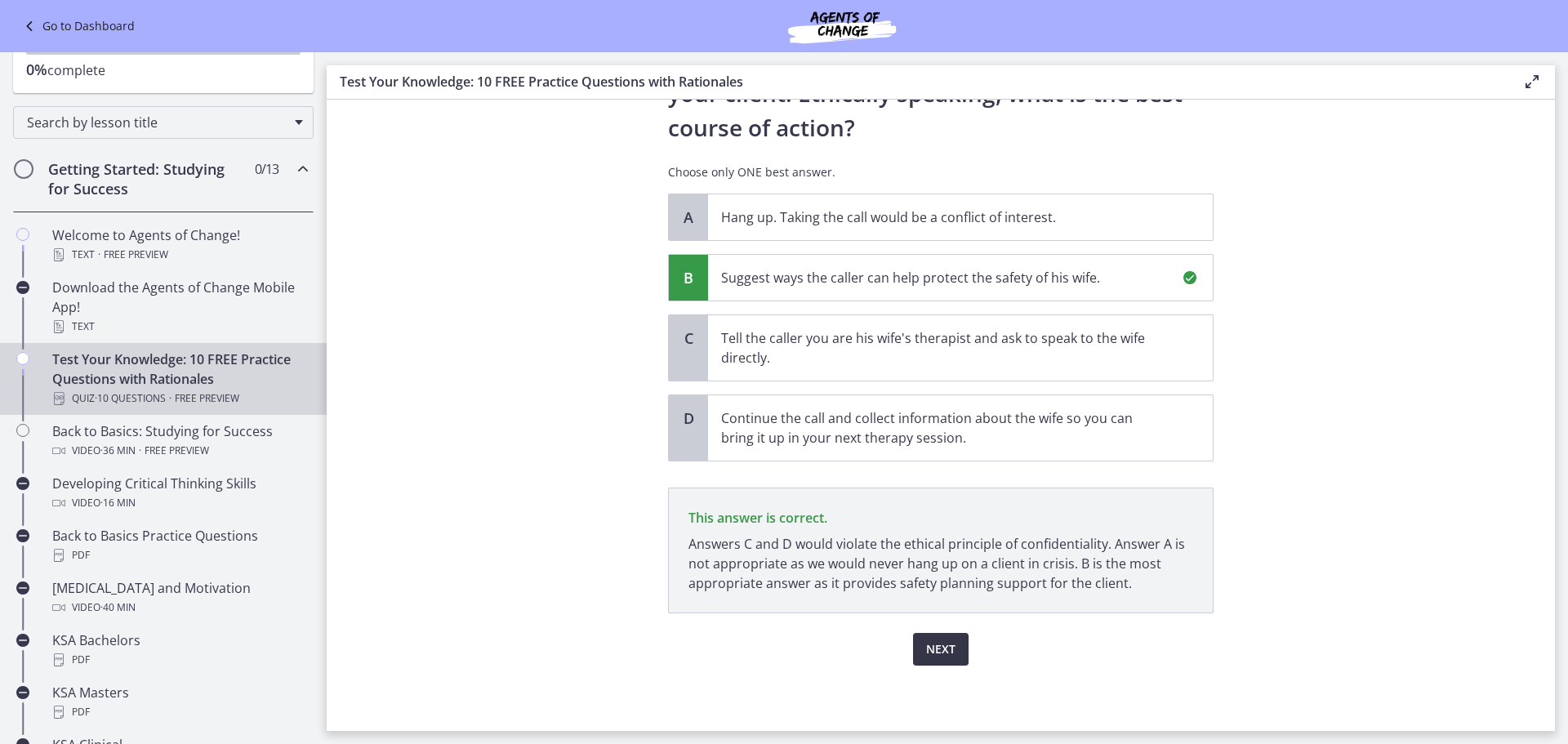
click at [936, 651] on span "Next" at bounding box center [940, 649] width 29 height 20
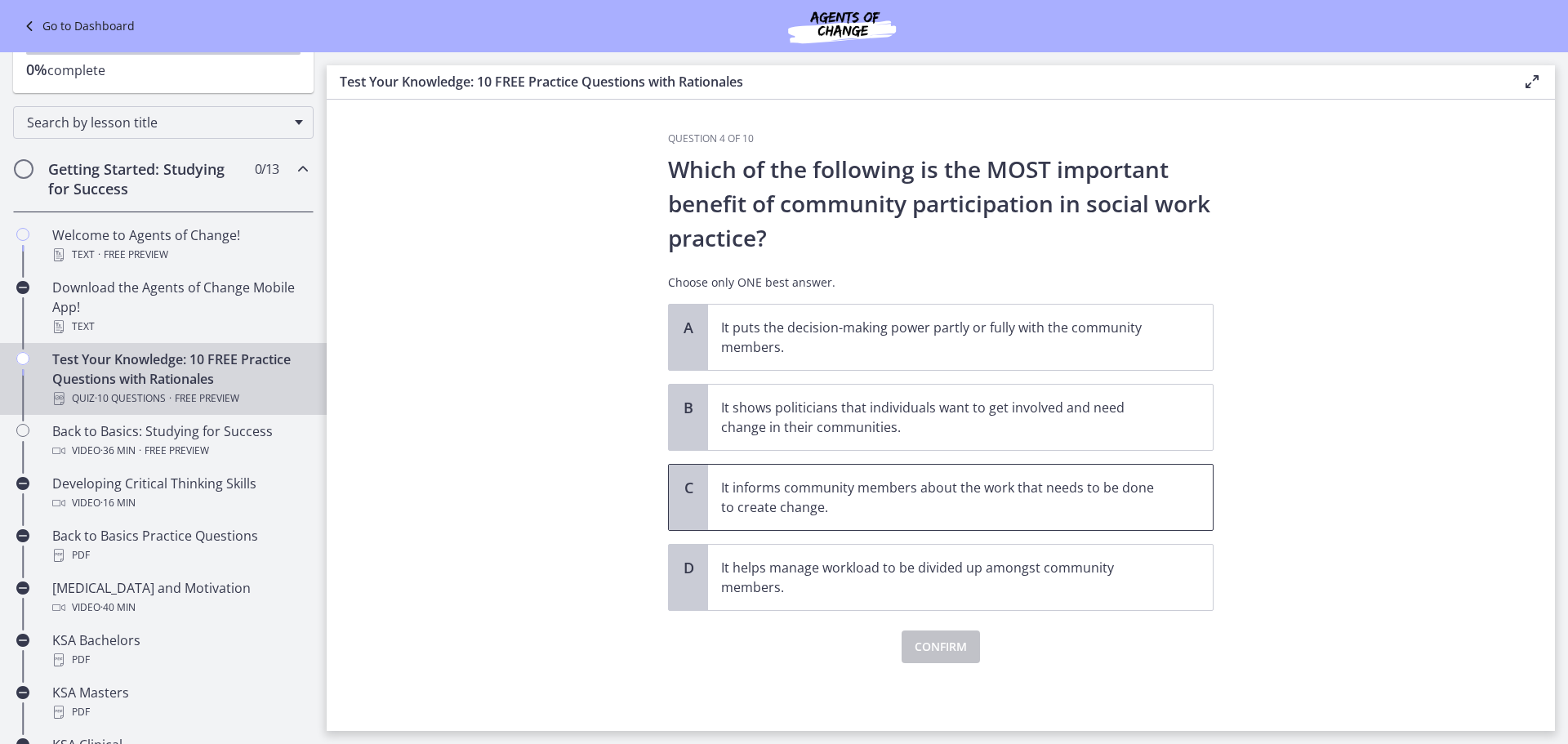
click at [861, 502] on p "It informs community members about the work that needs to be done to create cha…" at bounding box center [944, 498] width 446 height 40
click at [924, 655] on span "Confirm" at bounding box center [940, 647] width 52 height 20
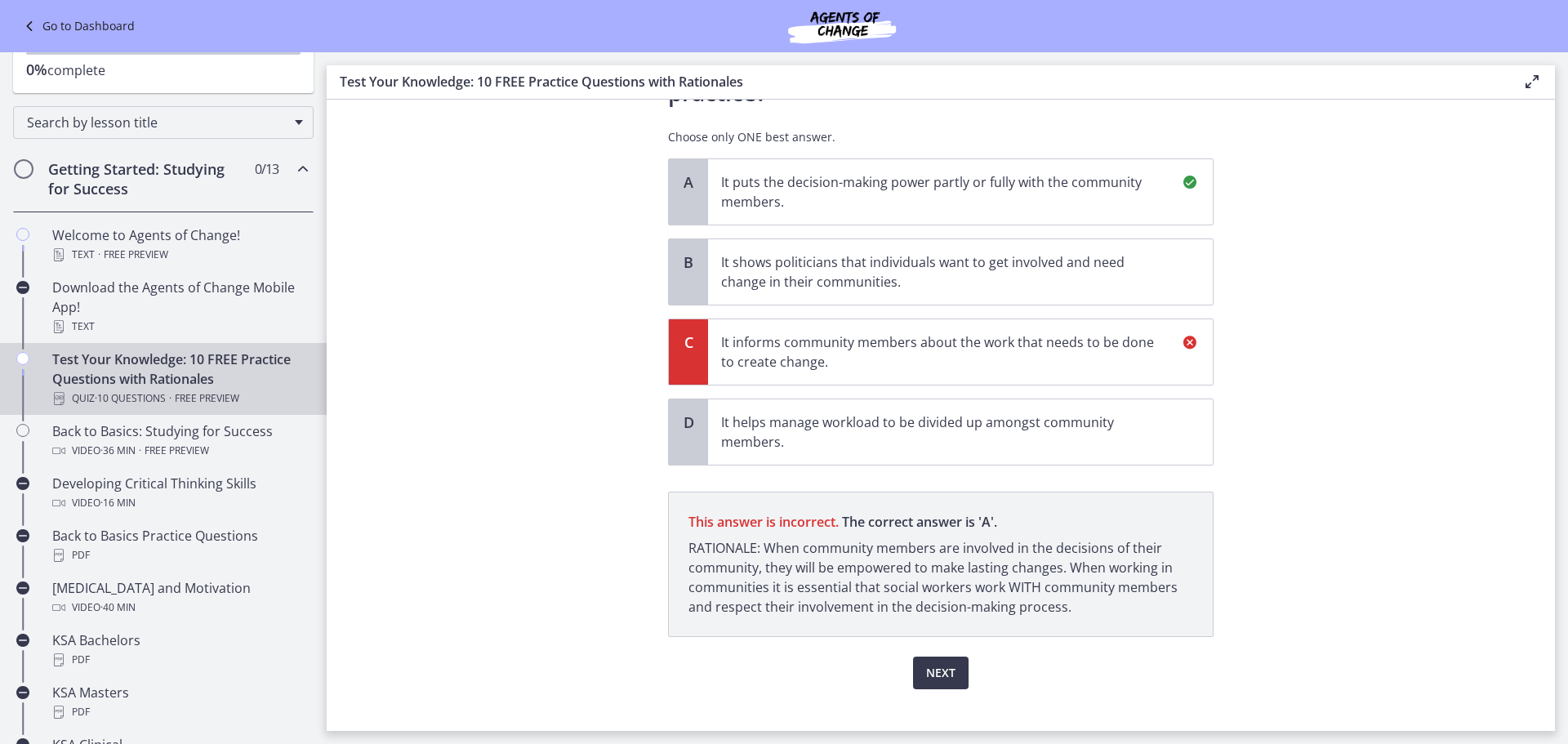
scroll to position [169, 0]
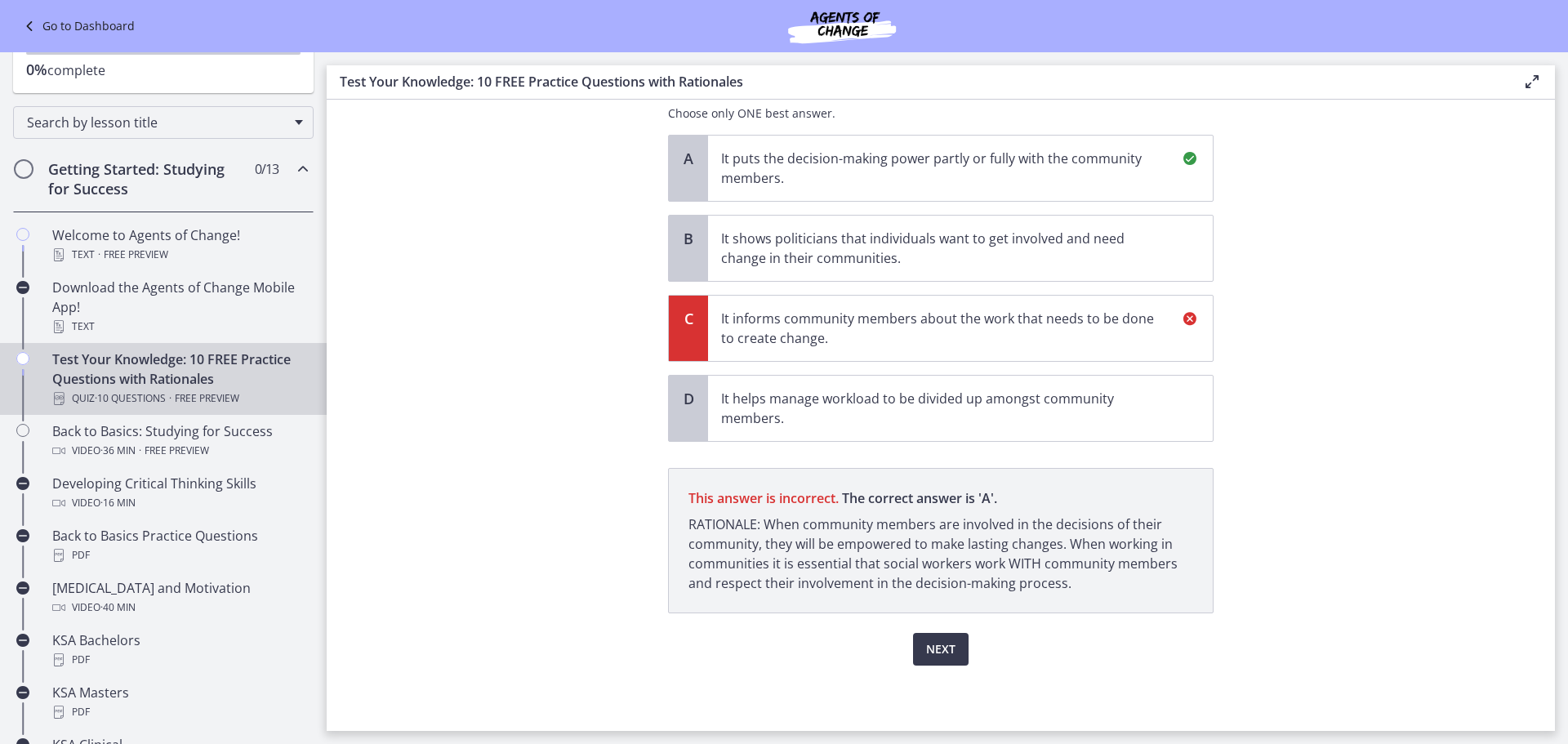
drag, startPoint x: 973, startPoint y: 673, endPoint x: 965, endPoint y: 664, distance: 12.0
click at [973, 562] on div "Question 4 of 10 Which of the following is the MOST important benefit of commun…" at bounding box center [941, 262] width 572 height 599
click at [949, 650] on span "Next" at bounding box center [940, 649] width 29 height 20
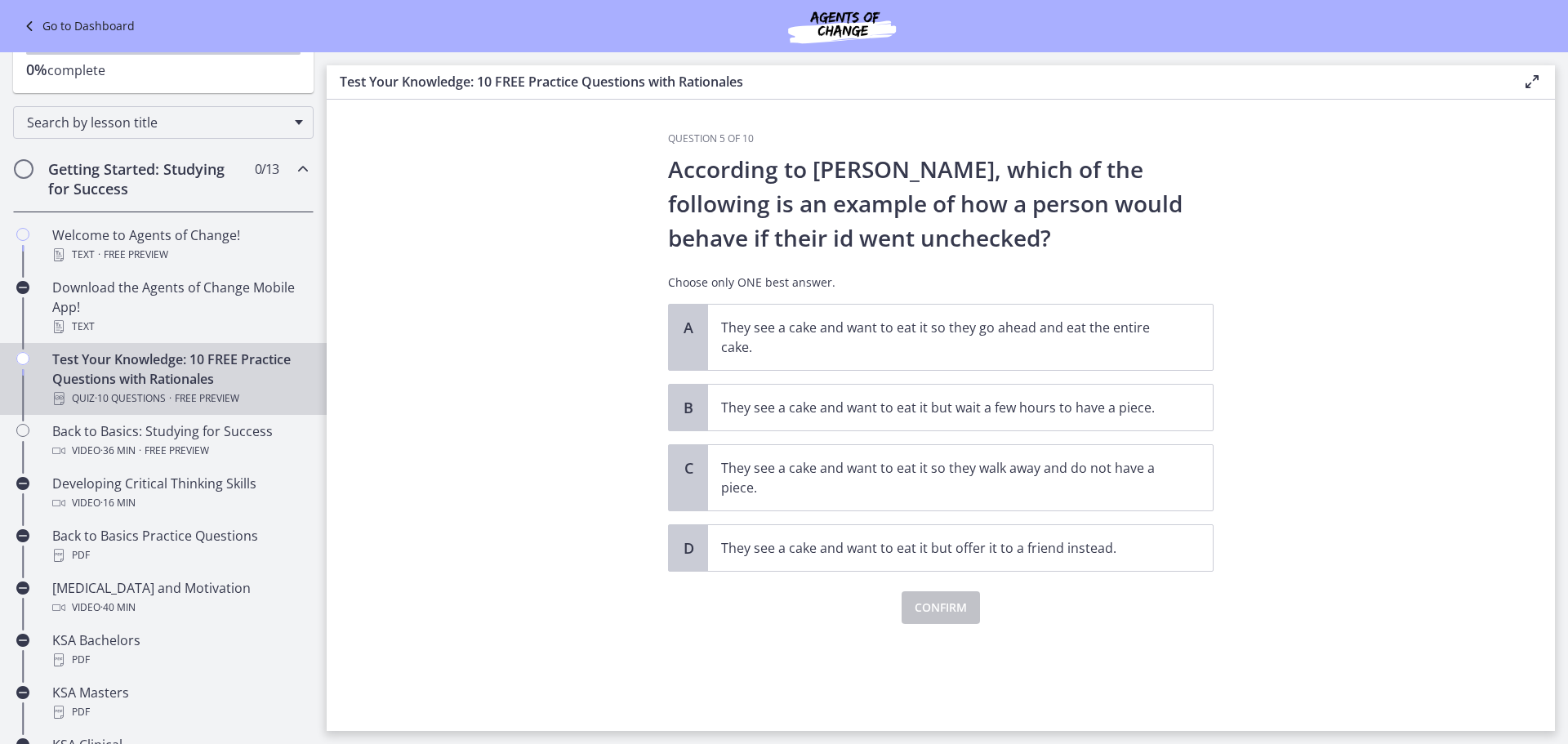
scroll to position [0, 0]
click at [752, 325] on p "They see a cake and want to eat it so they go ahead and eat the entire cake." at bounding box center [944, 338] width 446 height 40
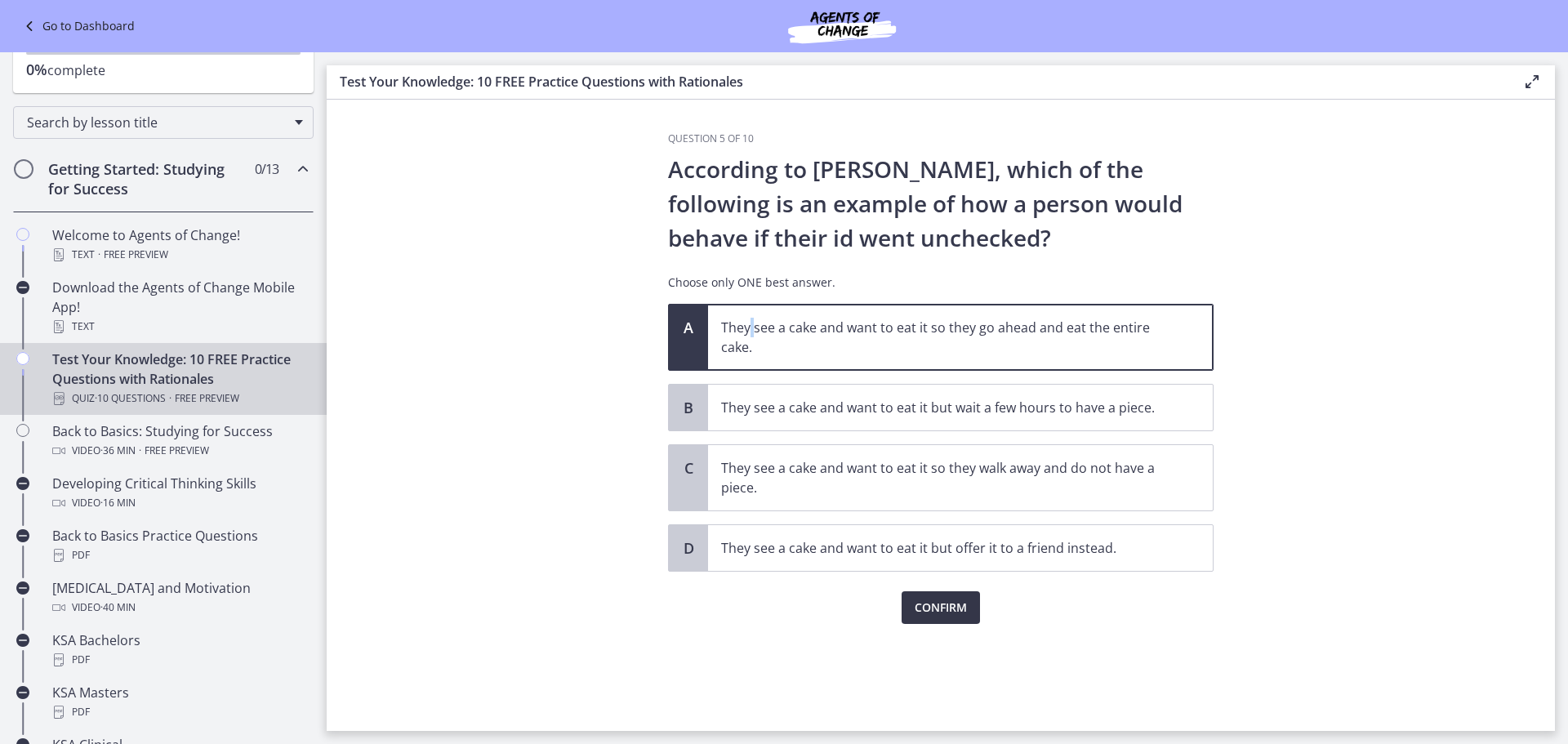
click at [912, 613] on button "Confirm" at bounding box center [940, 607] width 78 height 33
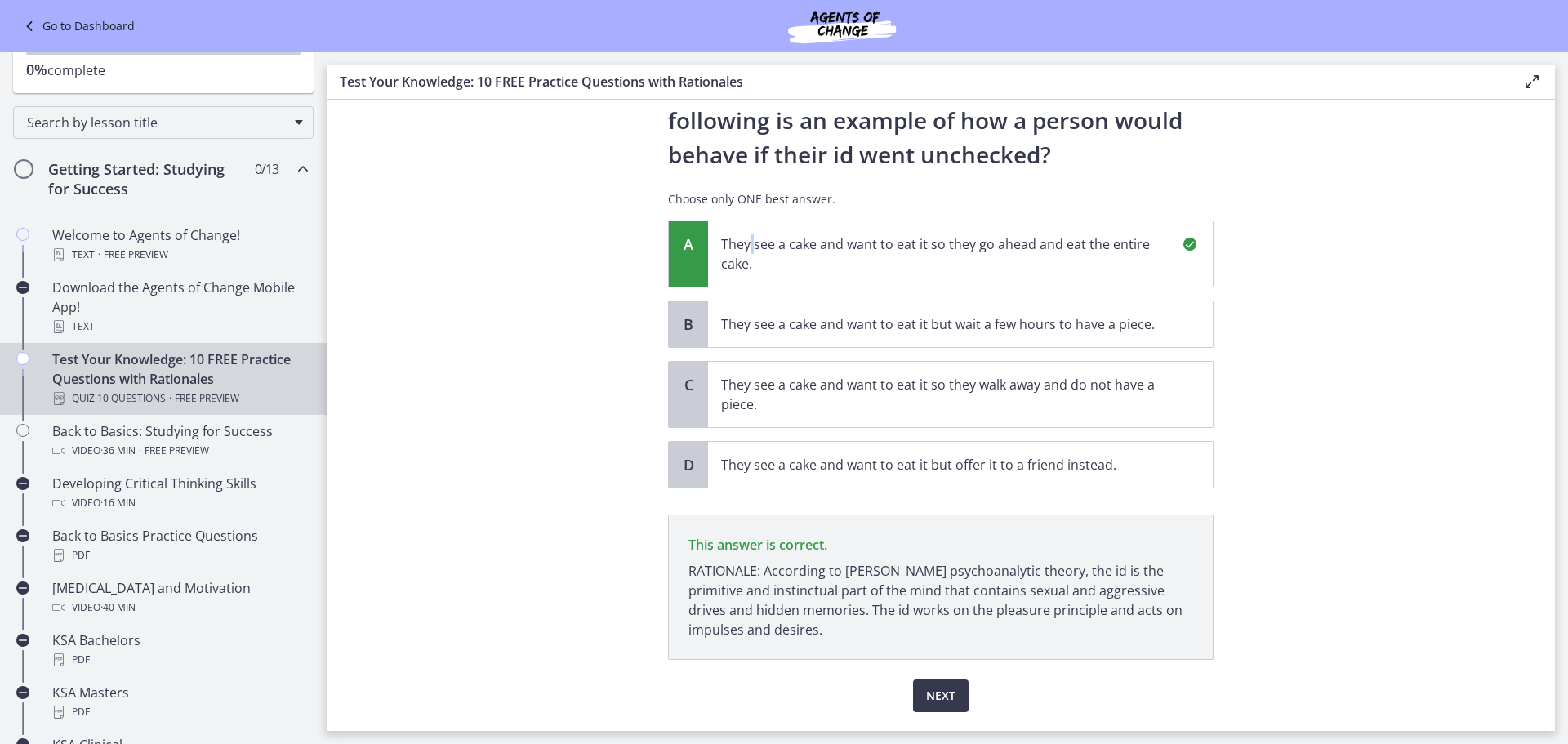
scroll to position [130, 0]
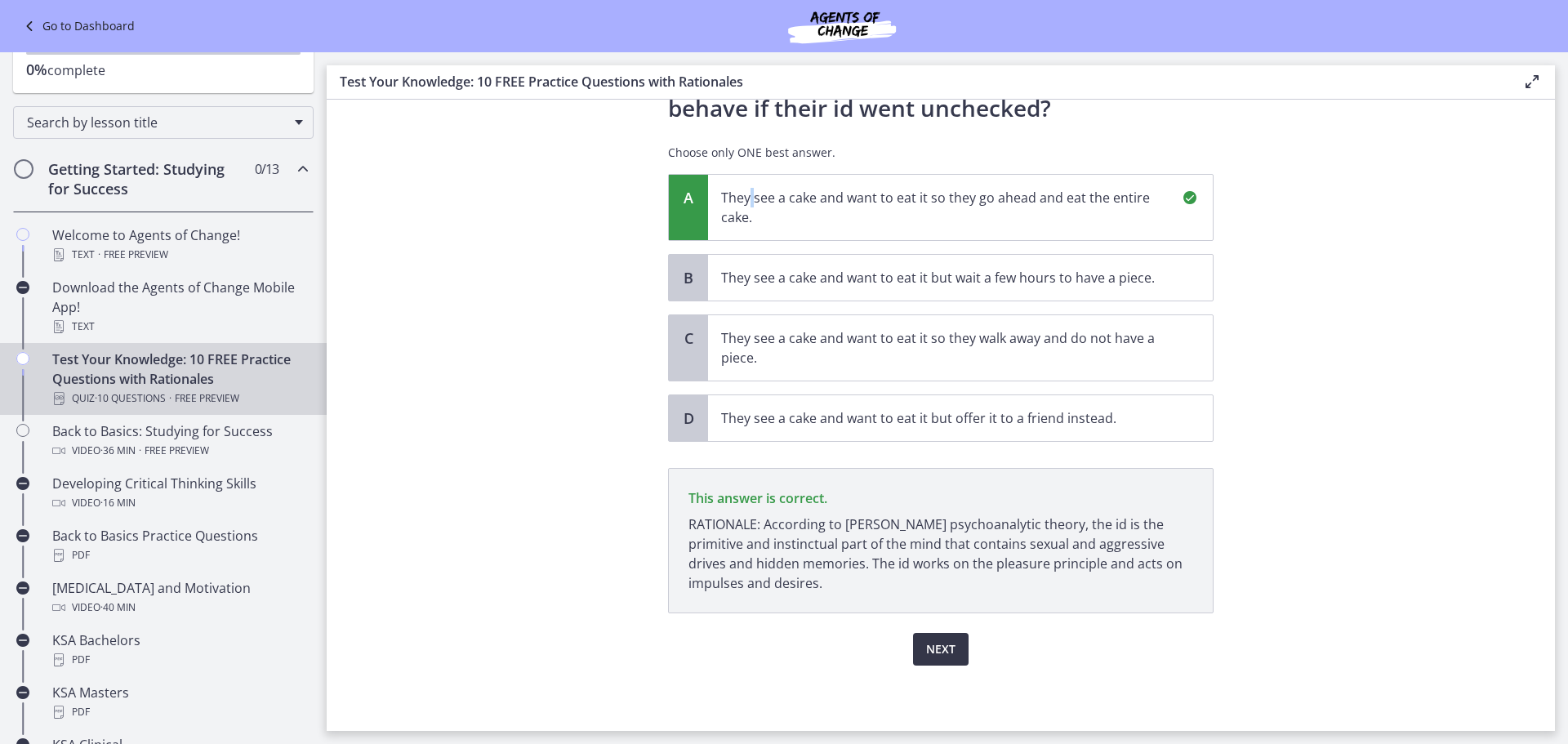
click at [926, 649] on span "Next" at bounding box center [940, 649] width 29 height 20
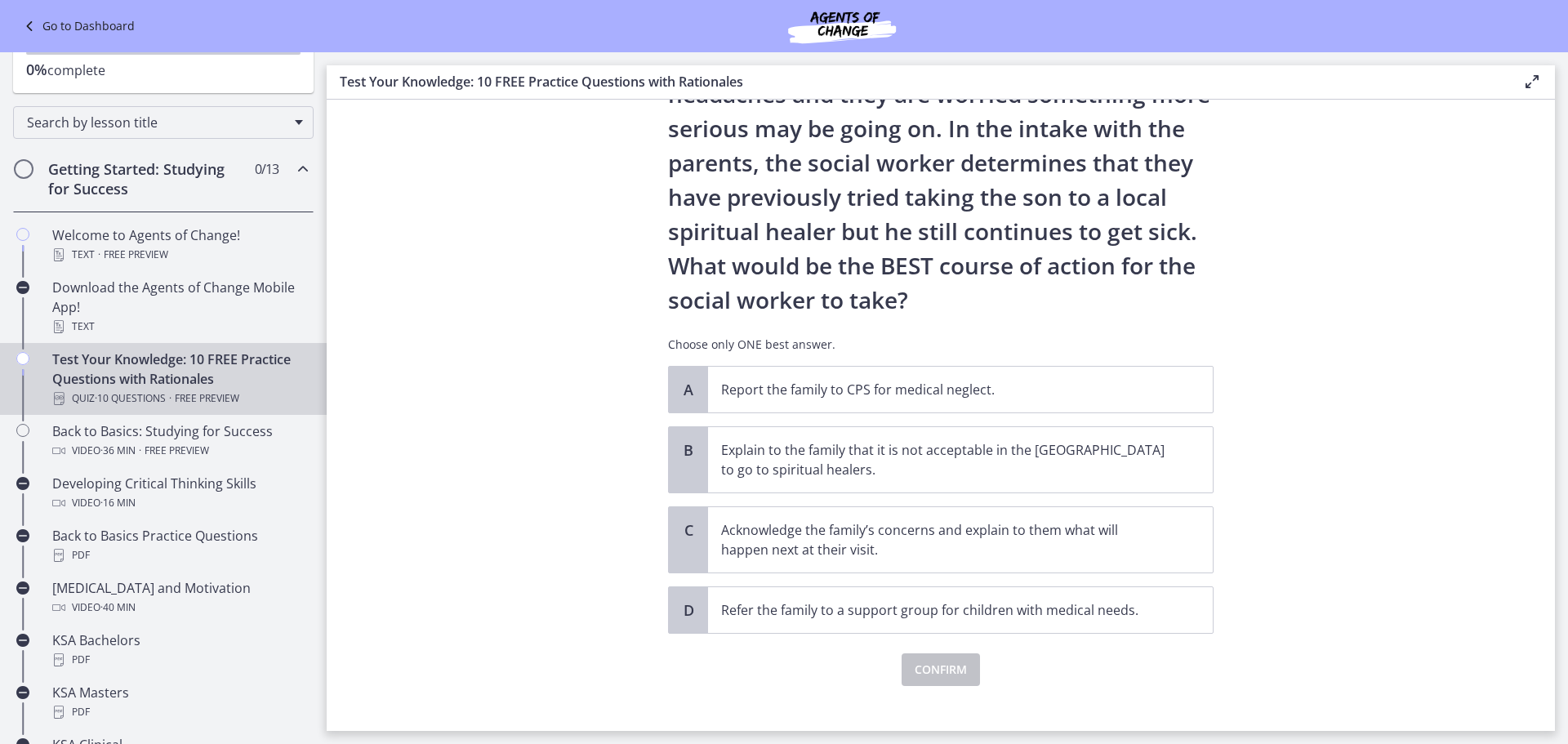
scroll to position [218, 0]
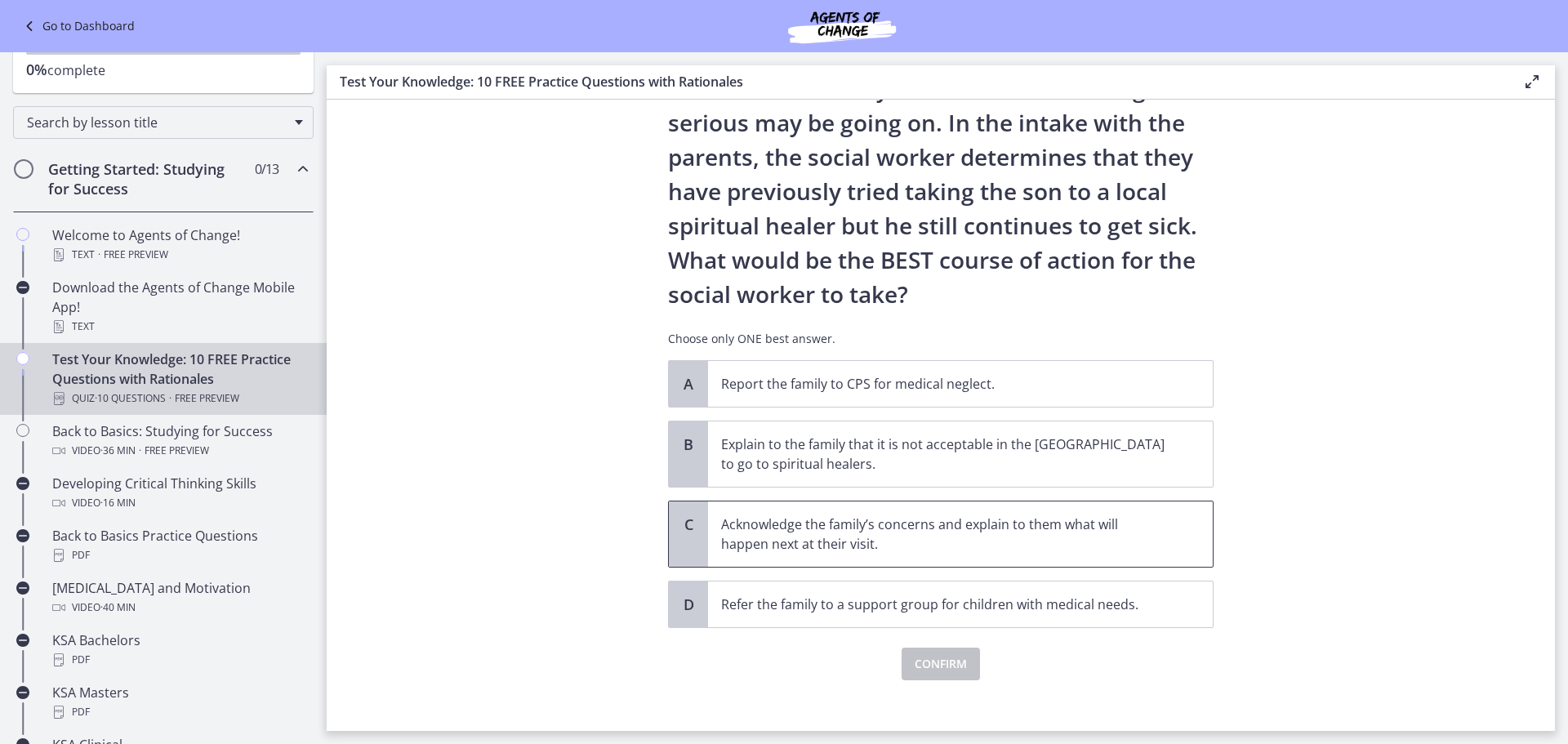
click at [803, 545] on p "Acknowledge the family’s concerns and explain to them what will happen next at …" at bounding box center [944, 534] width 446 height 40
click at [936, 666] on span "Confirm" at bounding box center [940, 664] width 52 height 20
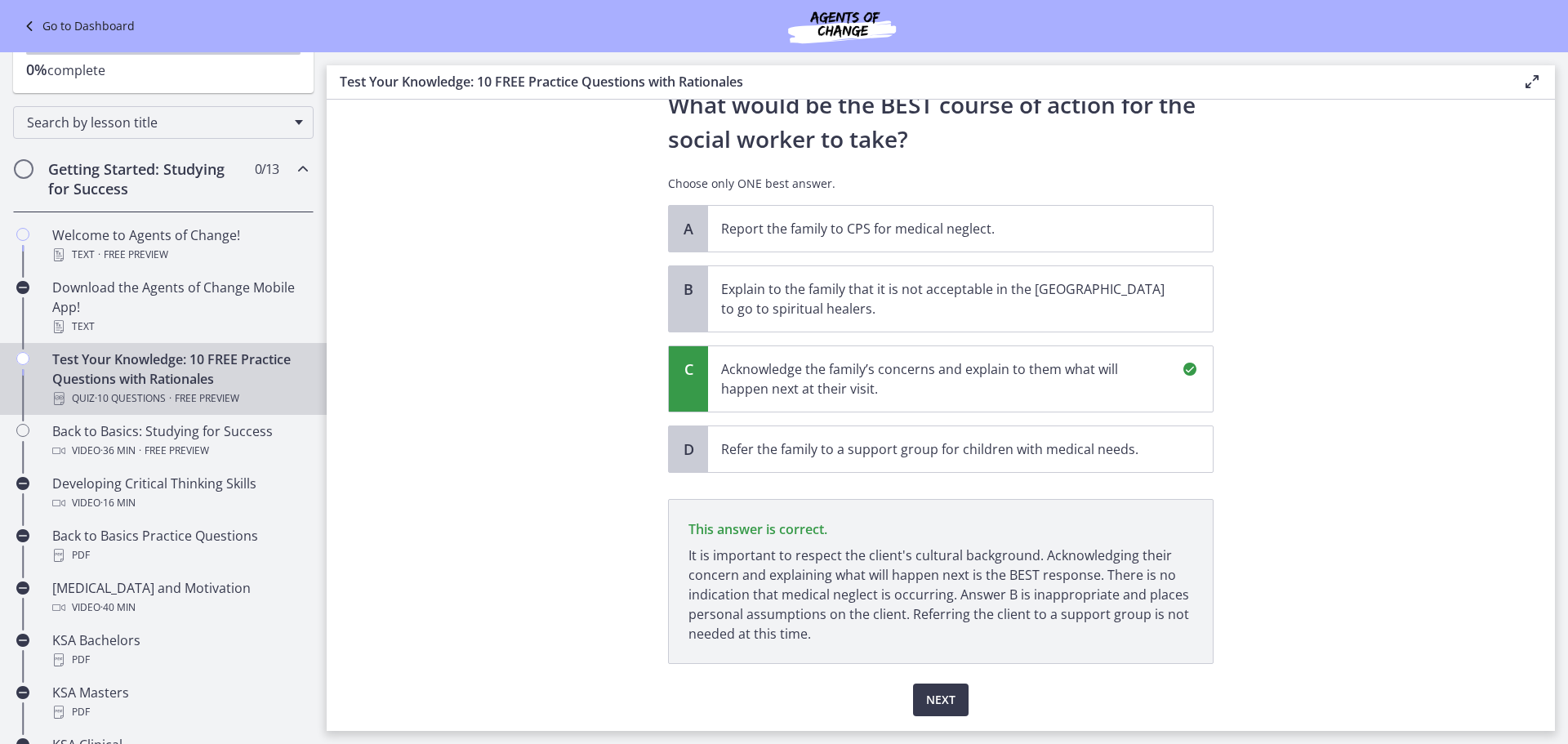
scroll to position [424, 0]
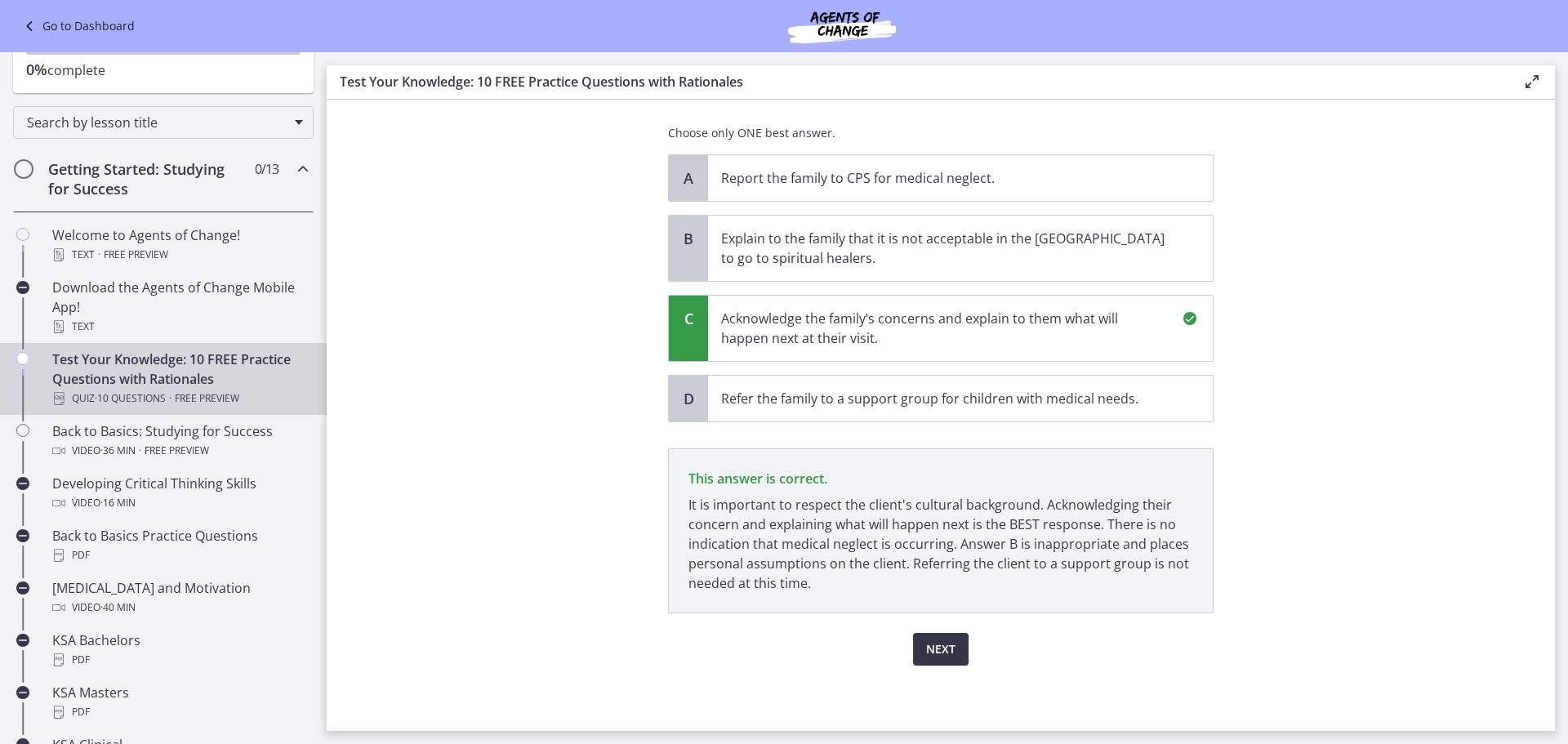
click at [918, 650] on button "Next" at bounding box center [940, 650] width 56 height 33
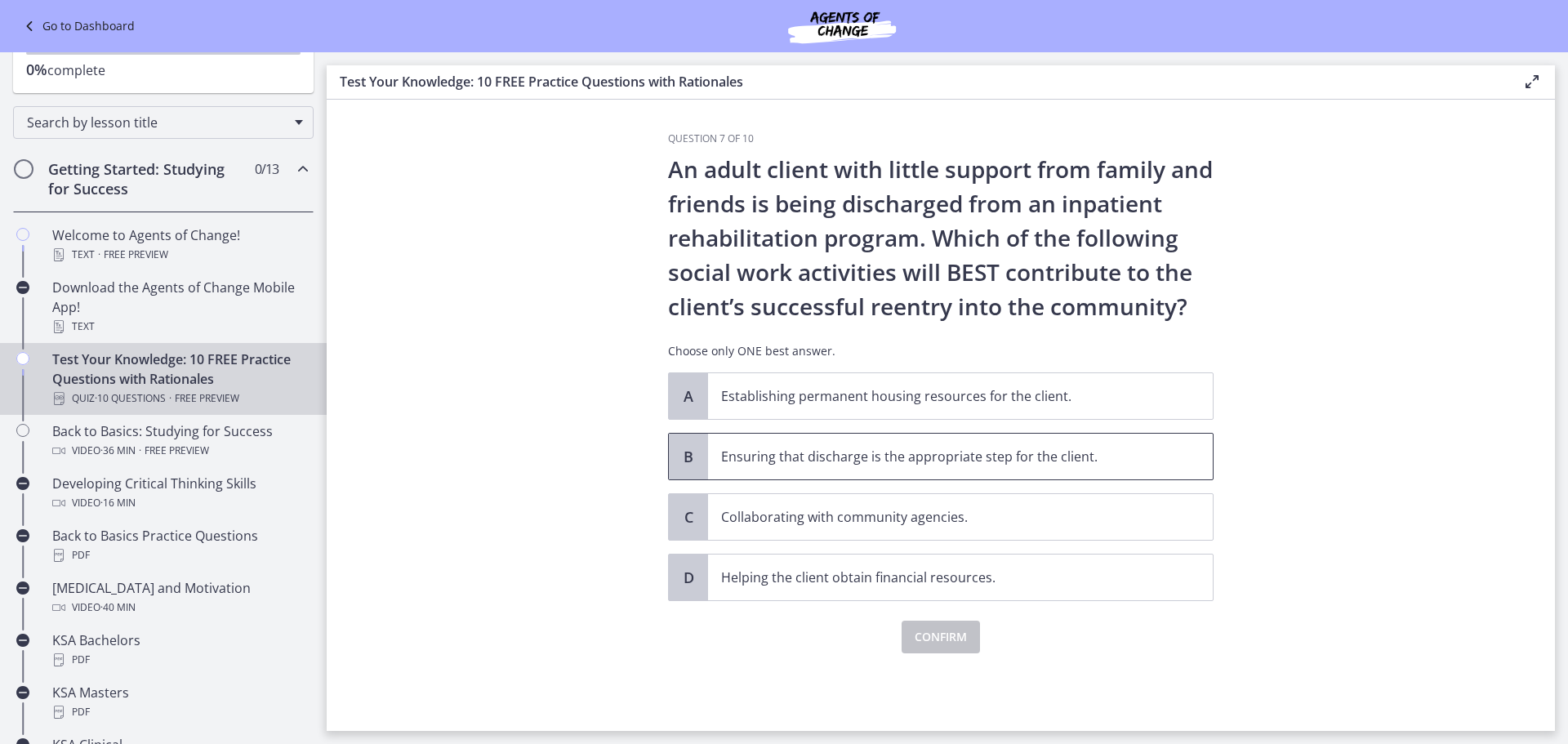
click at [857, 465] on p "Ensuring that discharge is the appropriate step for the client." at bounding box center [944, 456] width 446 height 20
click at [942, 644] on span "Confirm" at bounding box center [940, 636] width 52 height 20
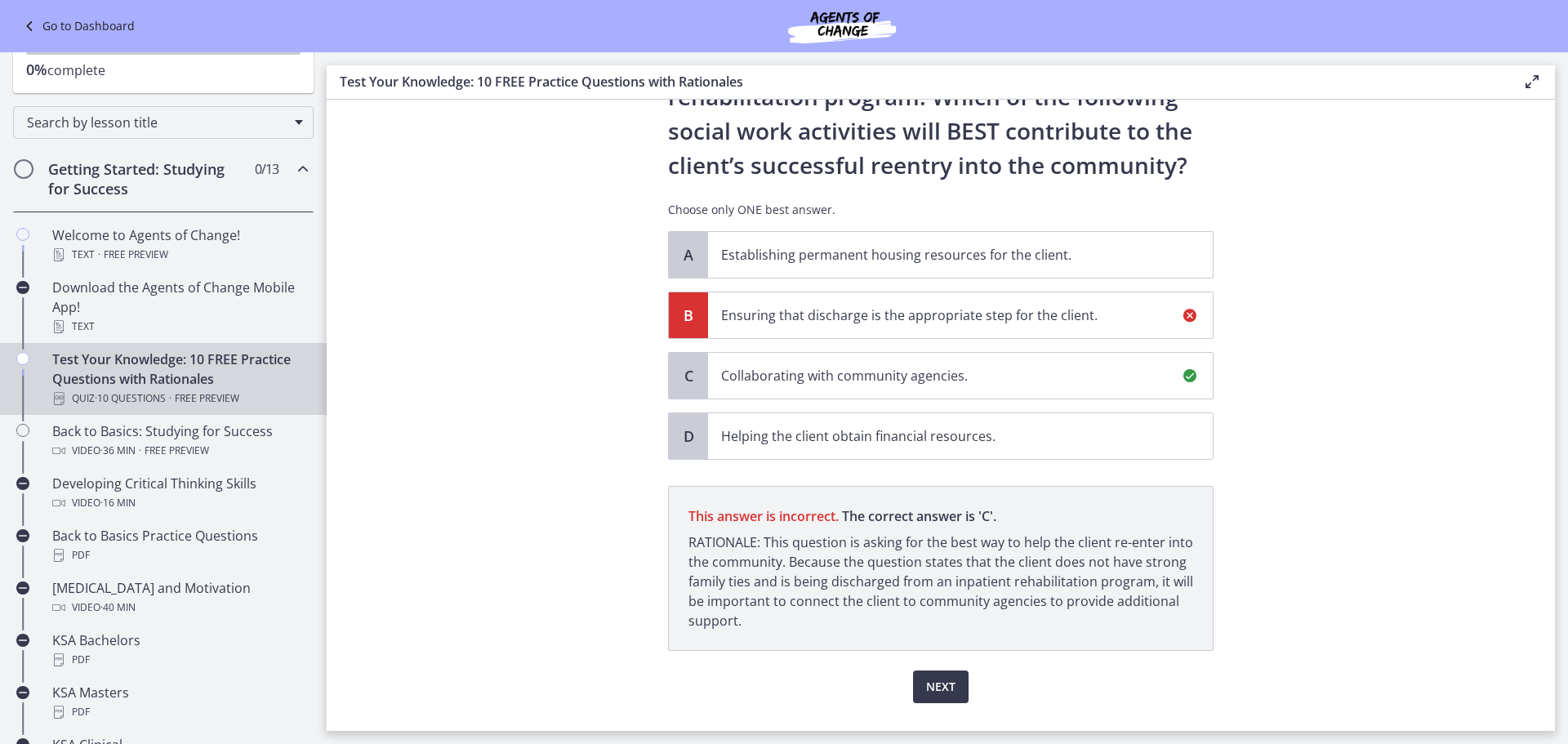
scroll to position [178, 0]
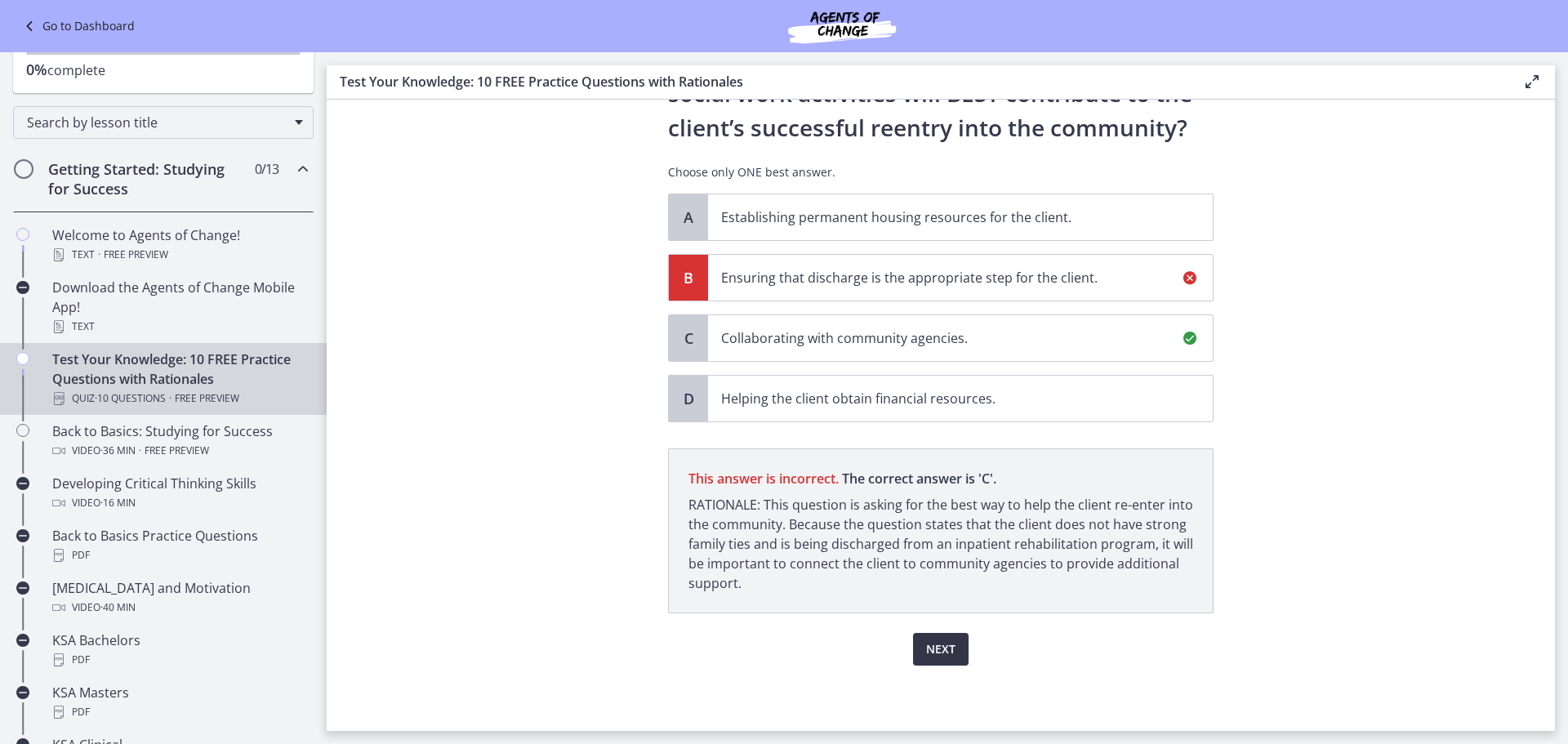
click at [934, 664] on button "Next" at bounding box center [940, 650] width 56 height 33
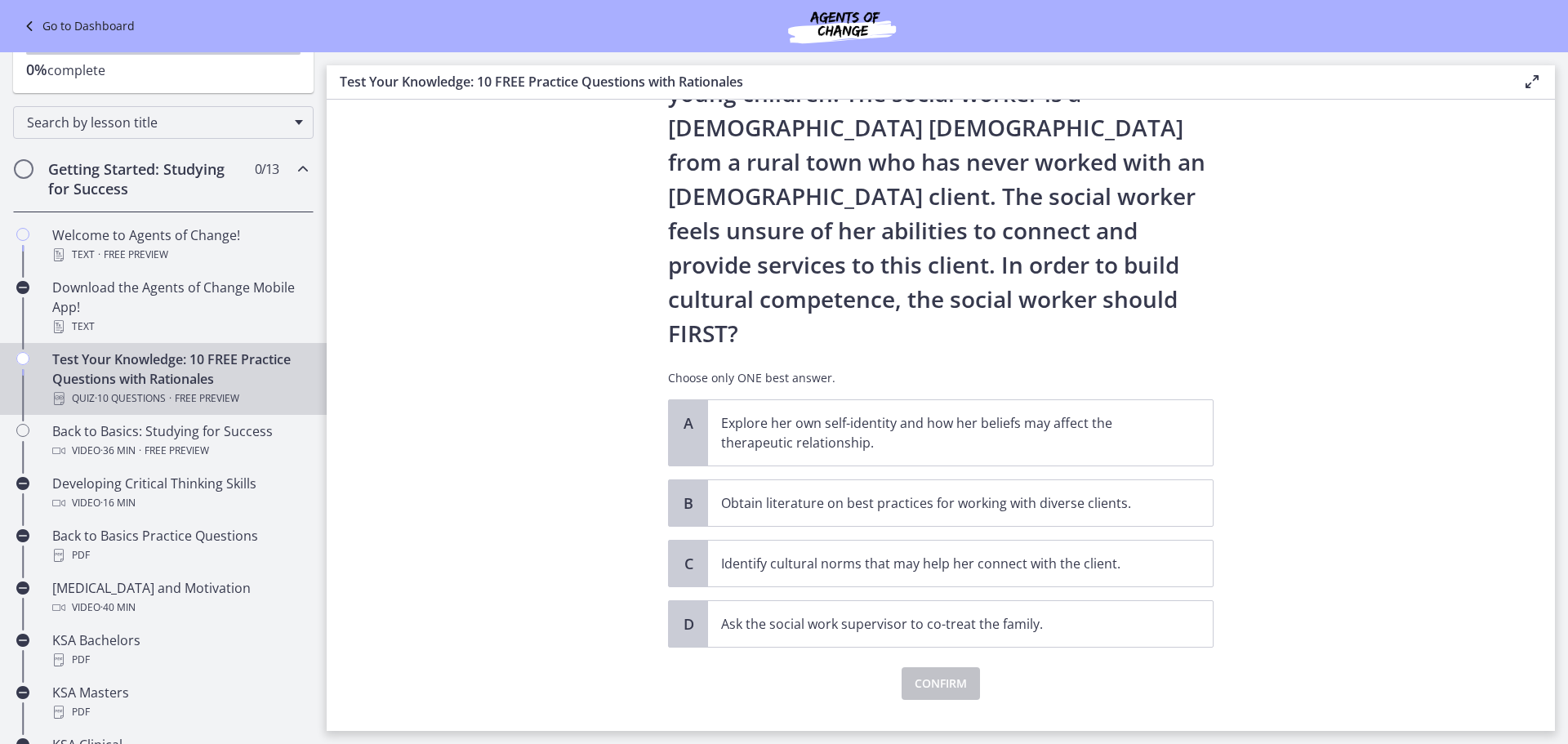
scroll to position [0, 0]
